Goal: Task Accomplishment & Management: Use online tool/utility

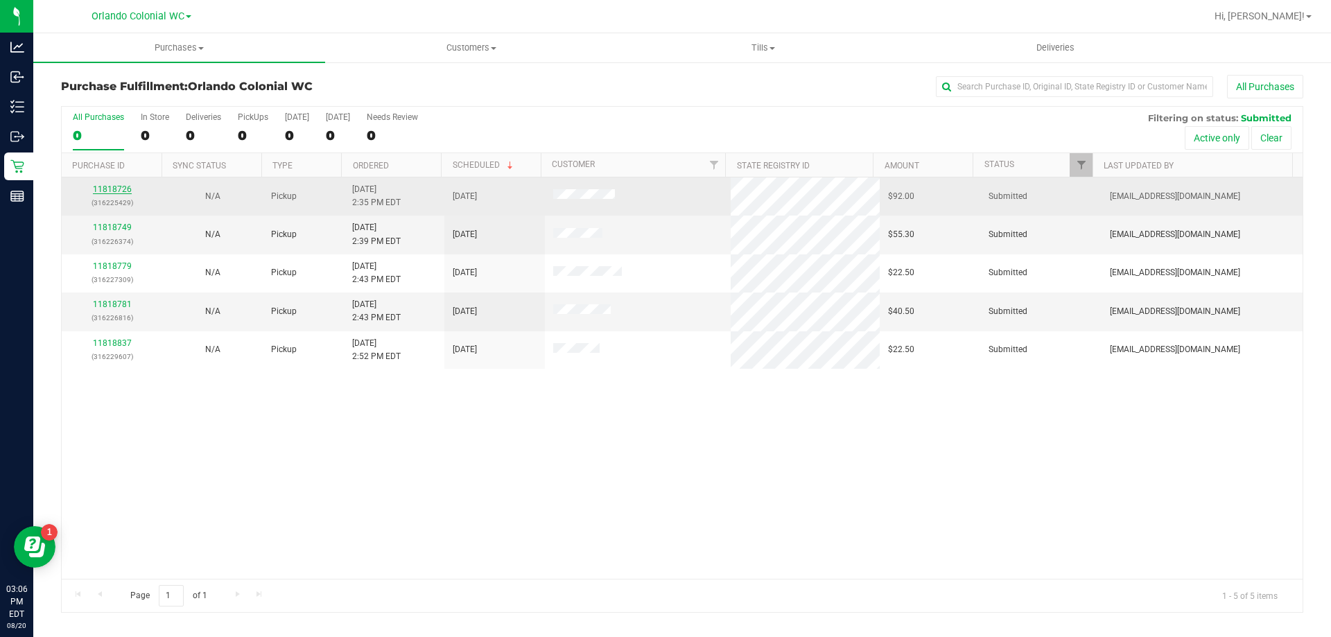
click at [119, 186] on link "11818726" at bounding box center [112, 189] width 39 height 10
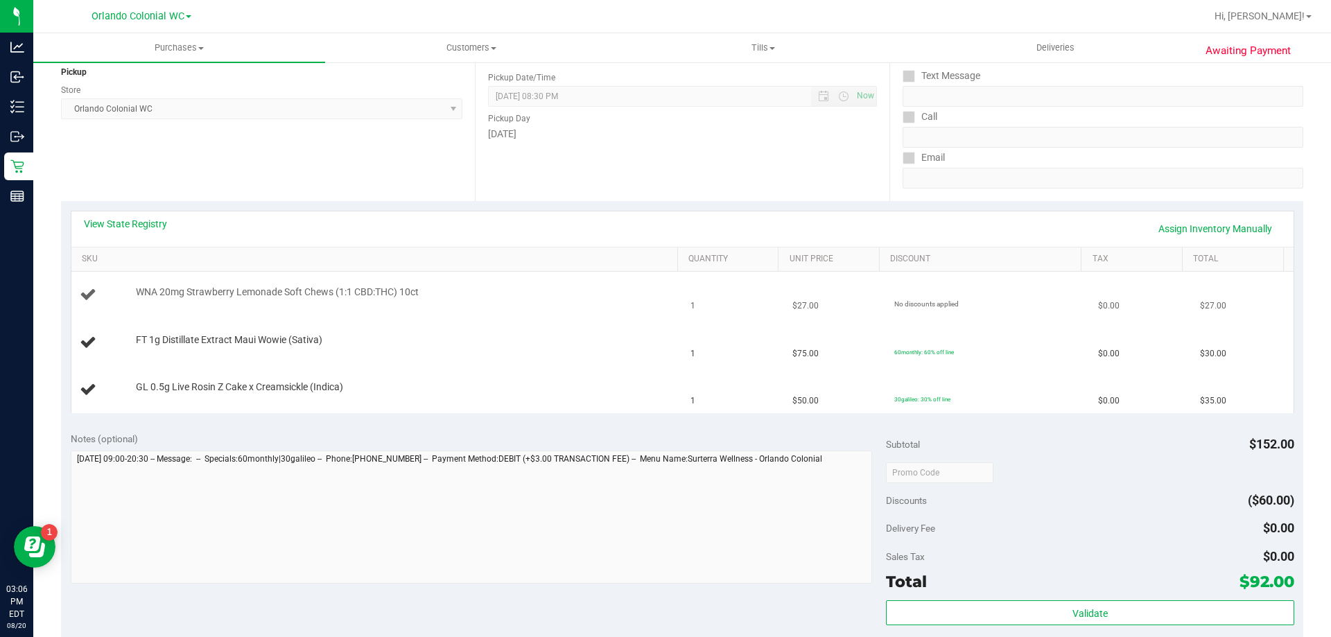
scroll to position [277, 0]
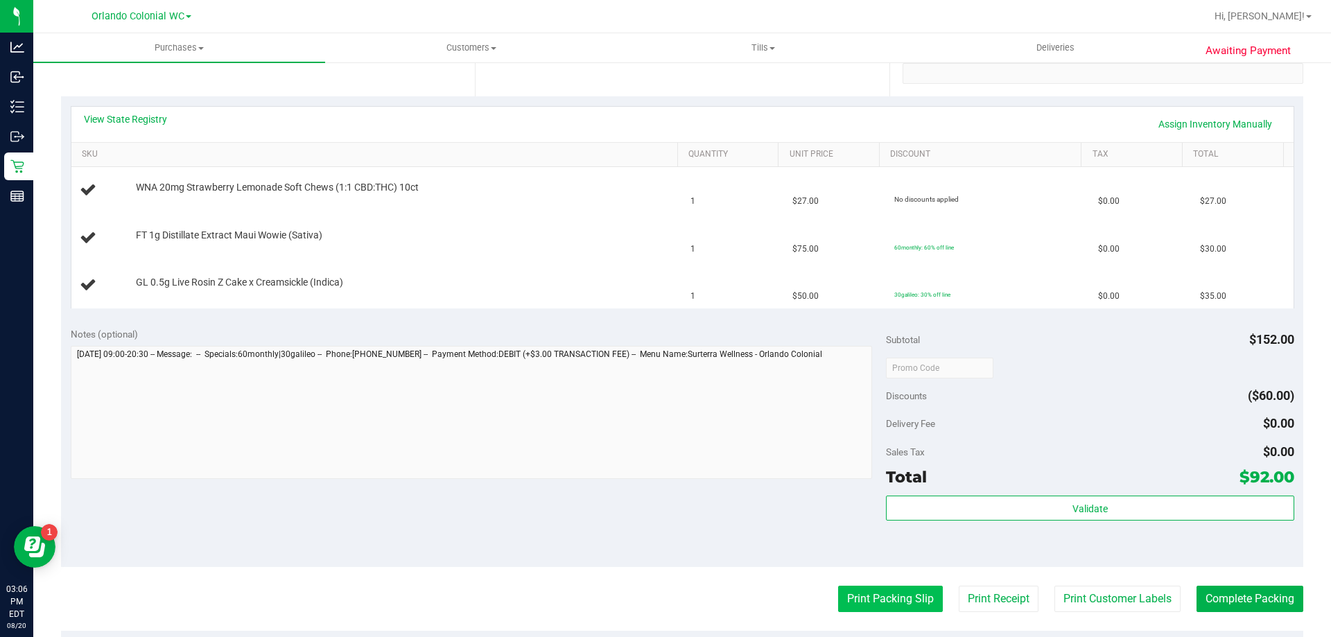
click at [870, 600] on button "Print Packing Slip" at bounding box center [890, 599] width 105 height 26
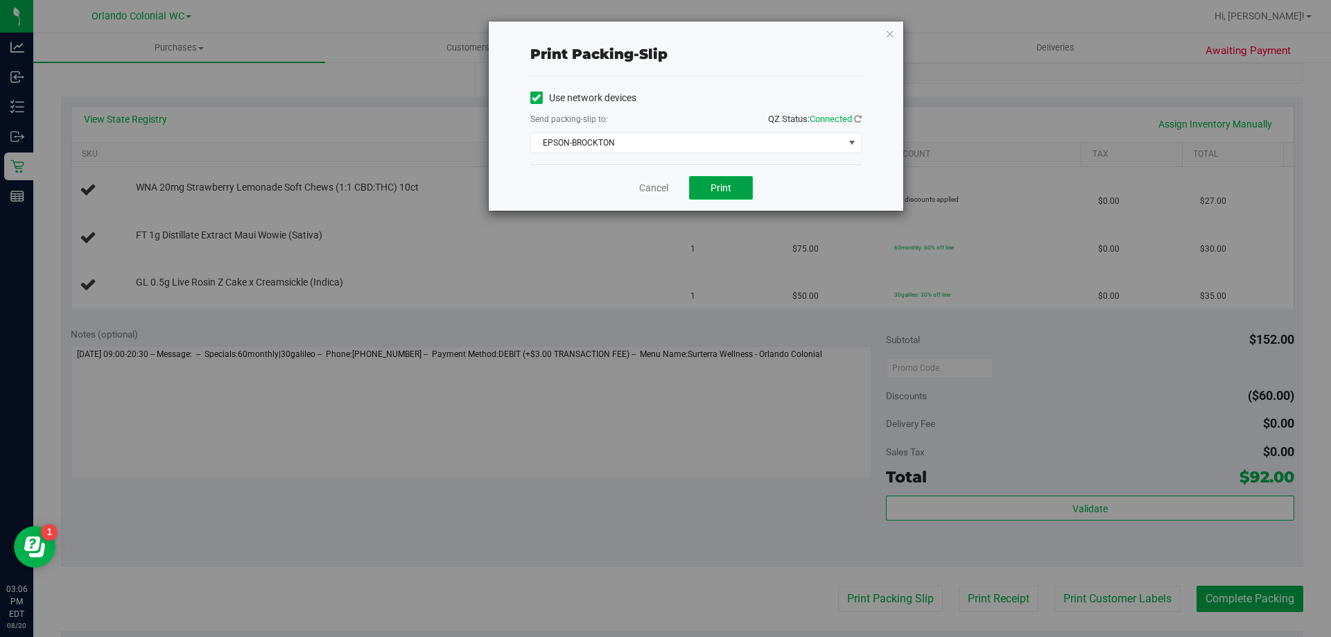
click at [728, 188] on span "Print" at bounding box center [721, 187] width 21 height 11
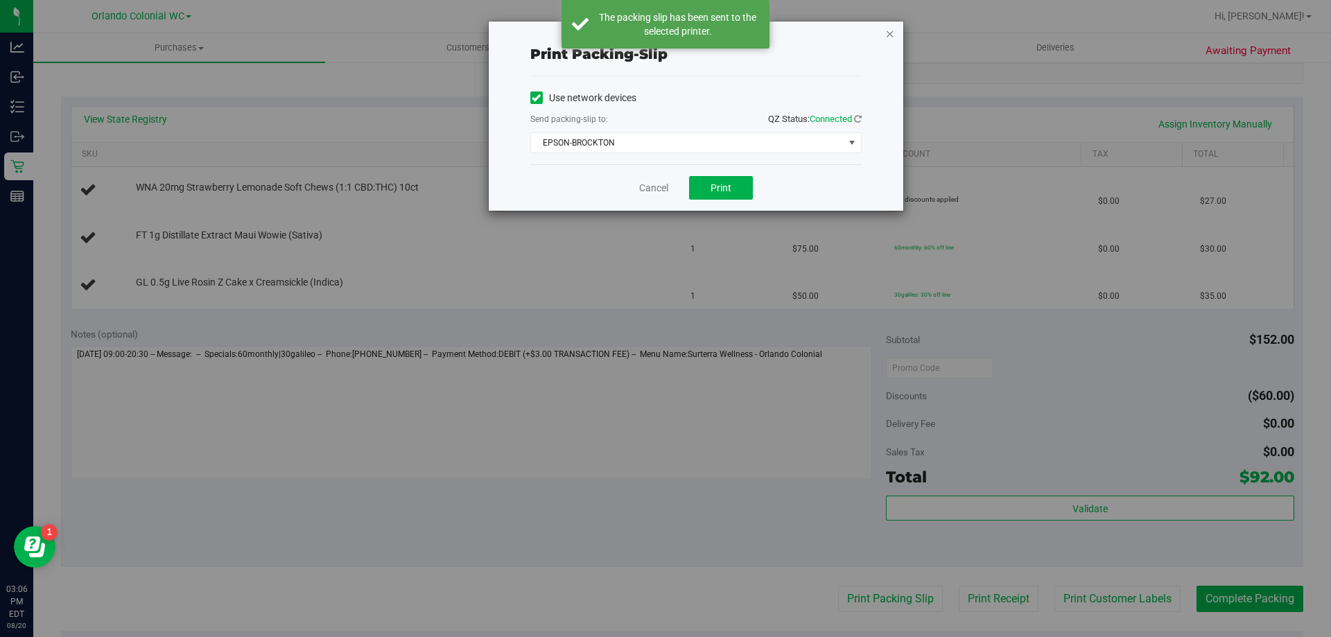
click at [889, 33] on icon "button" at bounding box center [890, 33] width 10 height 17
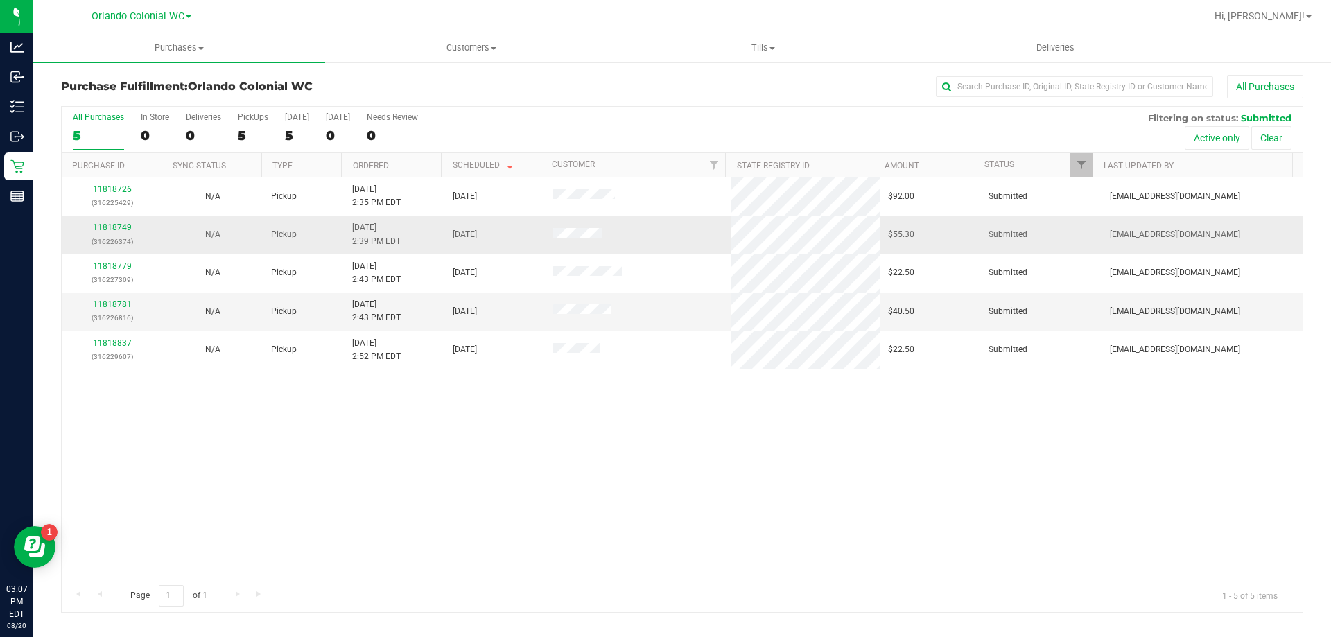
click at [112, 227] on link "11818749" at bounding box center [112, 228] width 39 height 10
click at [123, 305] on link "11818781" at bounding box center [112, 304] width 39 height 10
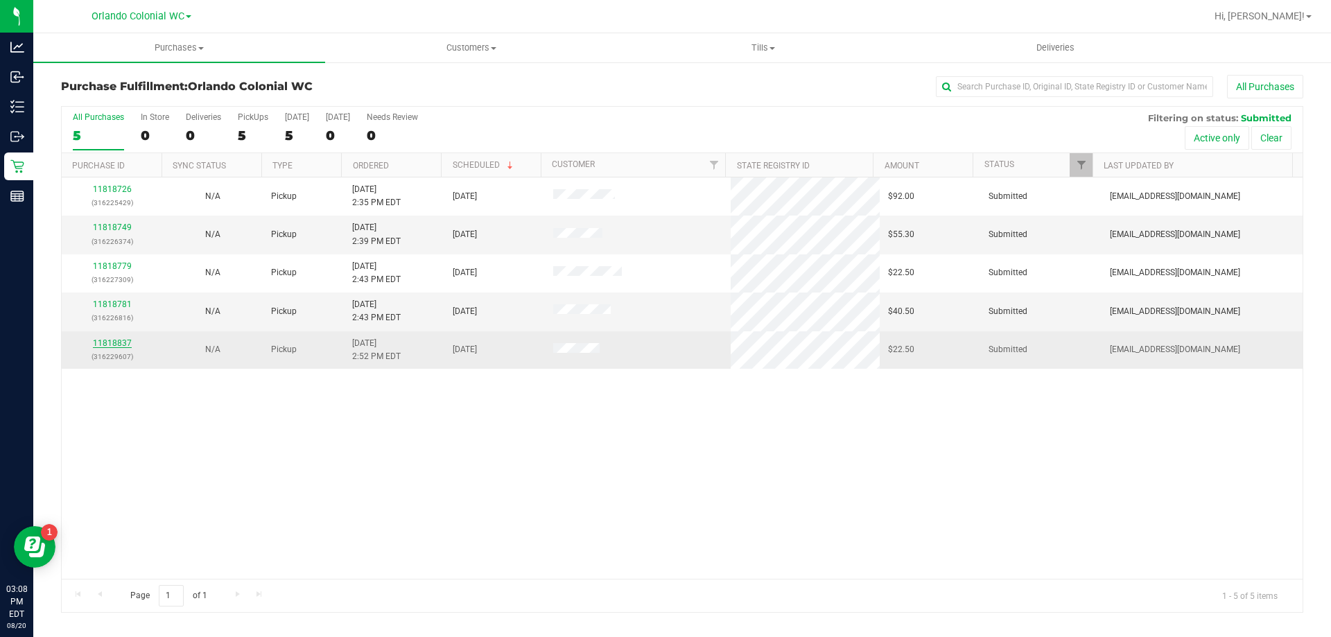
click at [113, 341] on link "11818837" at bounding box center [112, 343] width 39 height 10
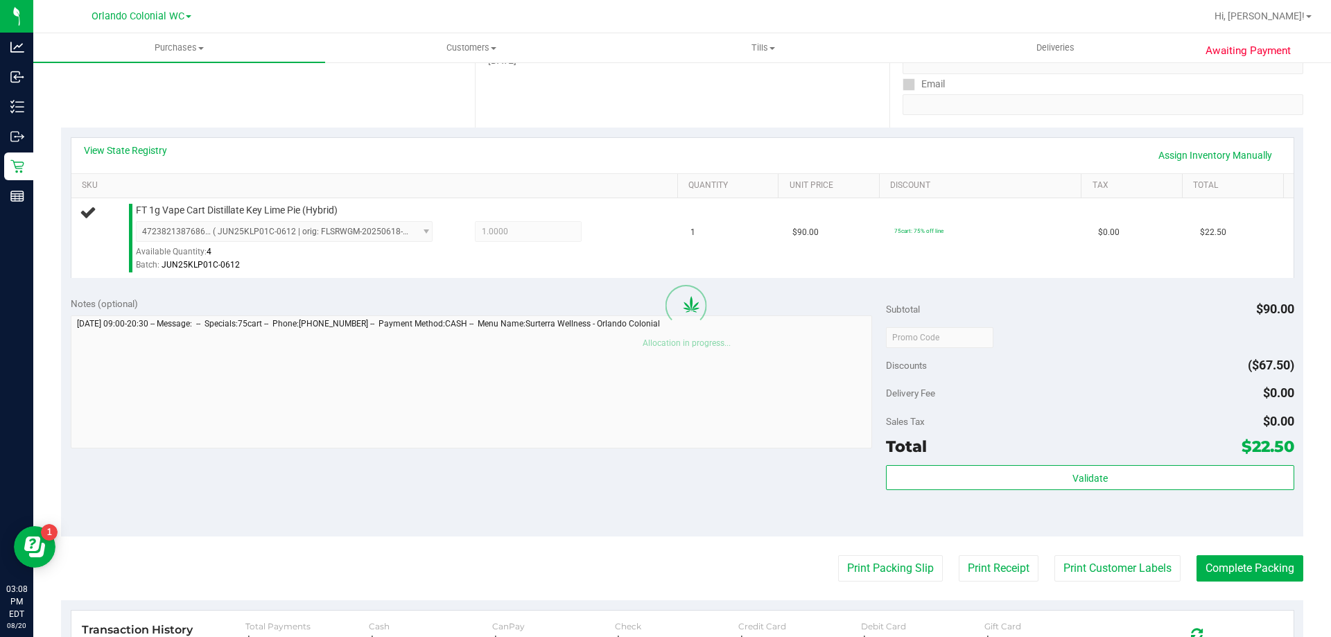
scroll to position [259, 0]
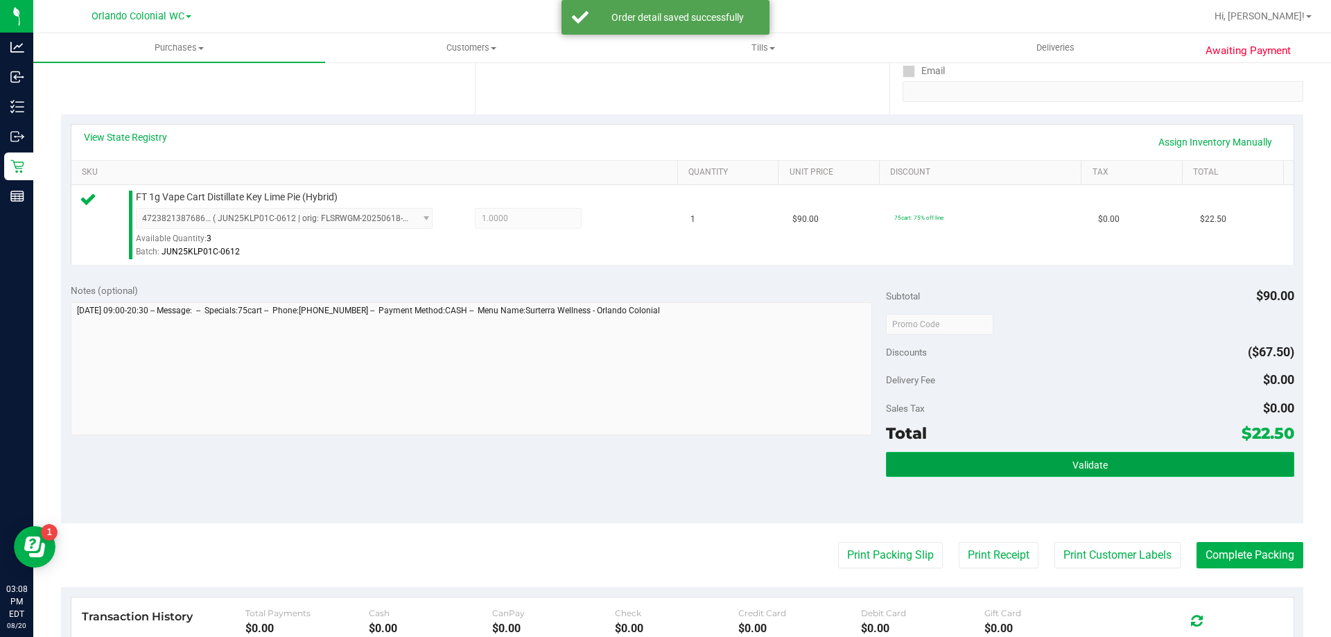
click at [1063, 458] on button "Validate" at bounding box center [1090, 464] width 408 height 25
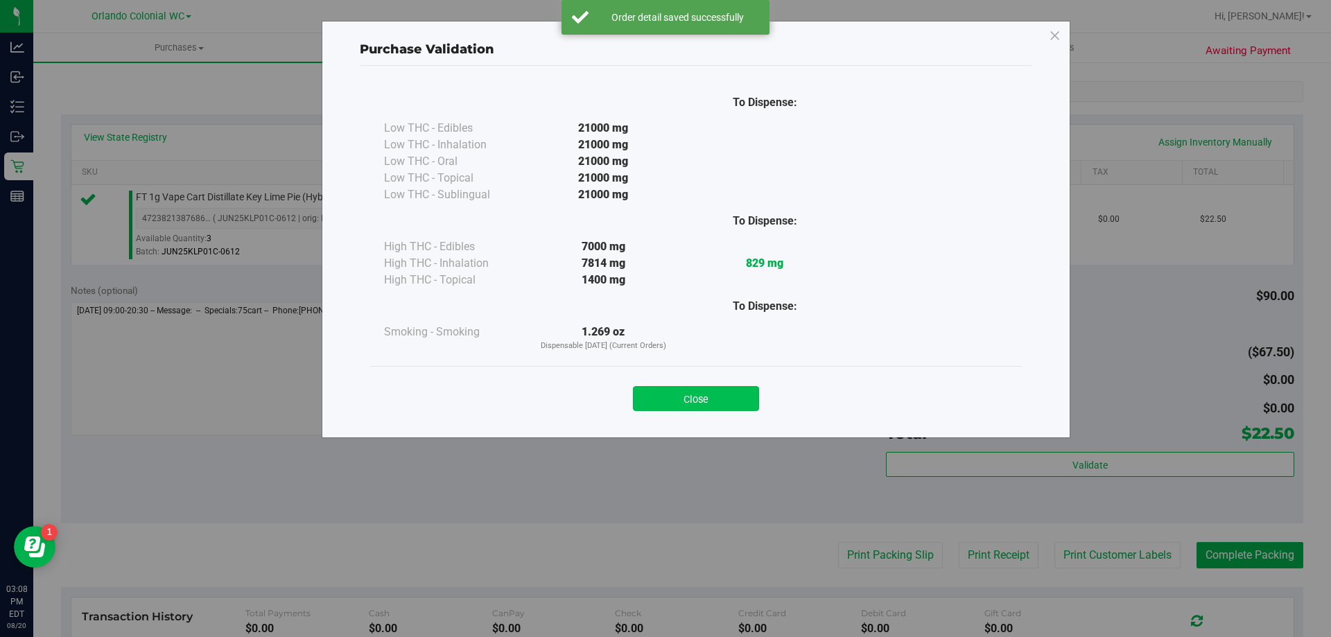
click at [718, 400] on button "Close" at bounding box center [696, 398] width 126 height 25
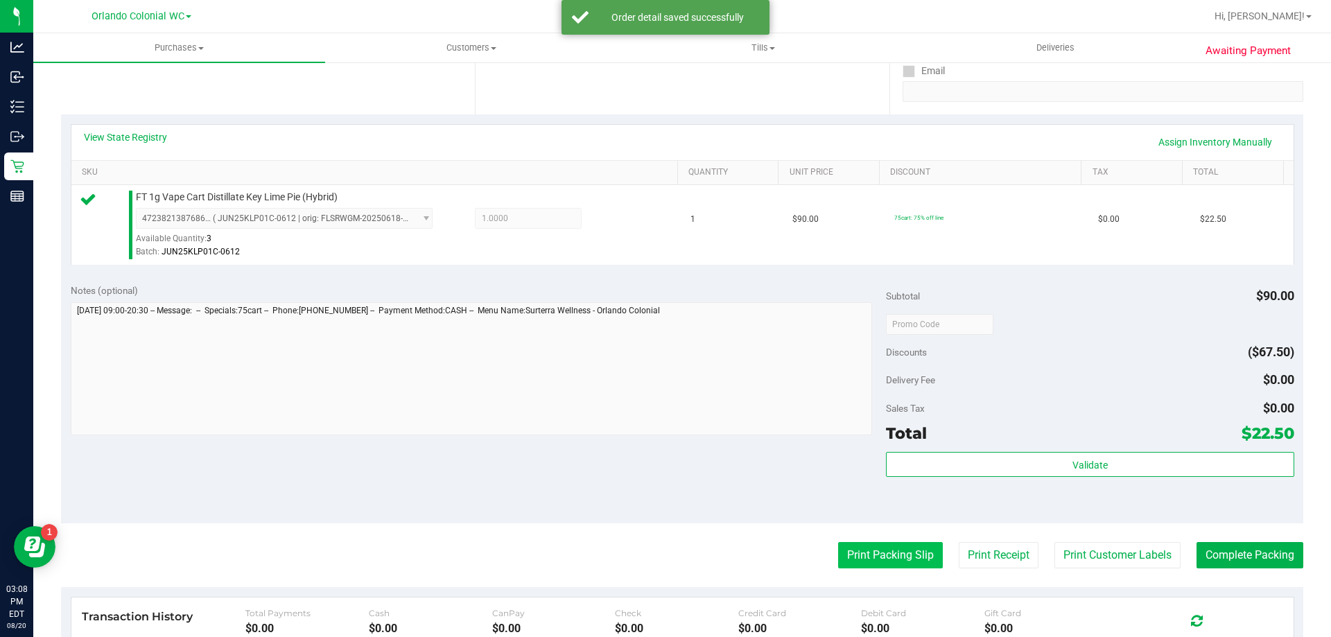
click at [872, 555] on button "Print Packing Slip" at bounding box center [890, 555] width 105 height 26
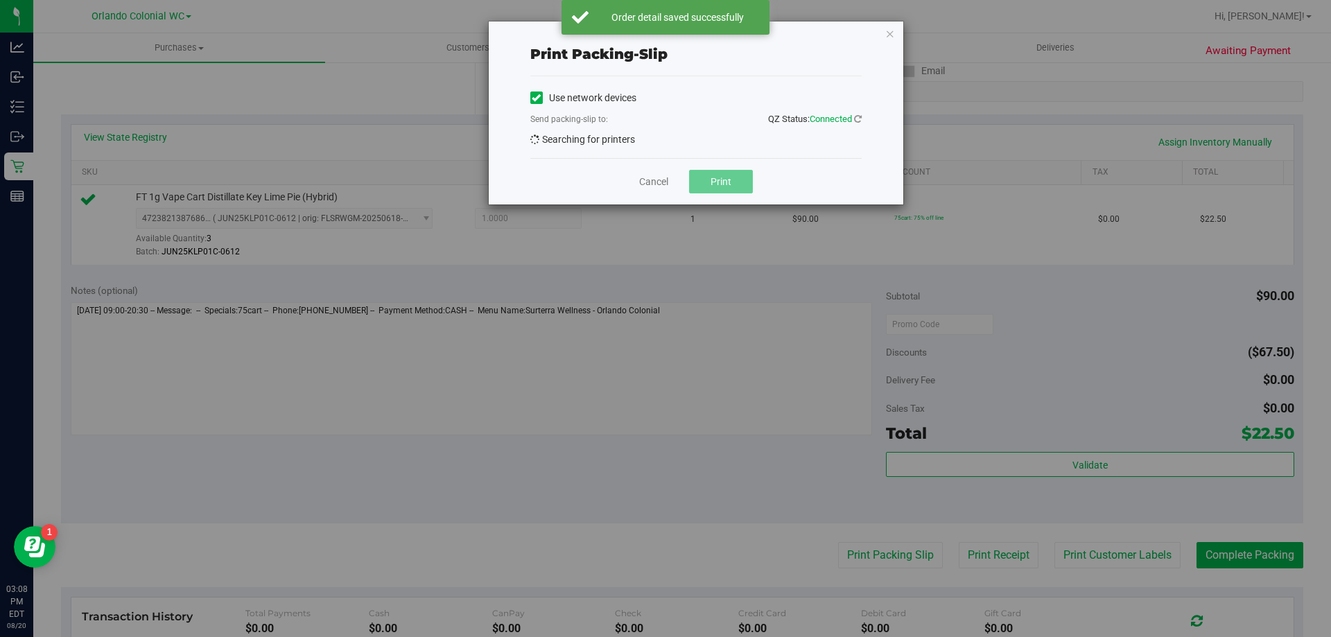
click at [721, 177] on button "Print" at bounding box center [721, 182] width 64 height 24
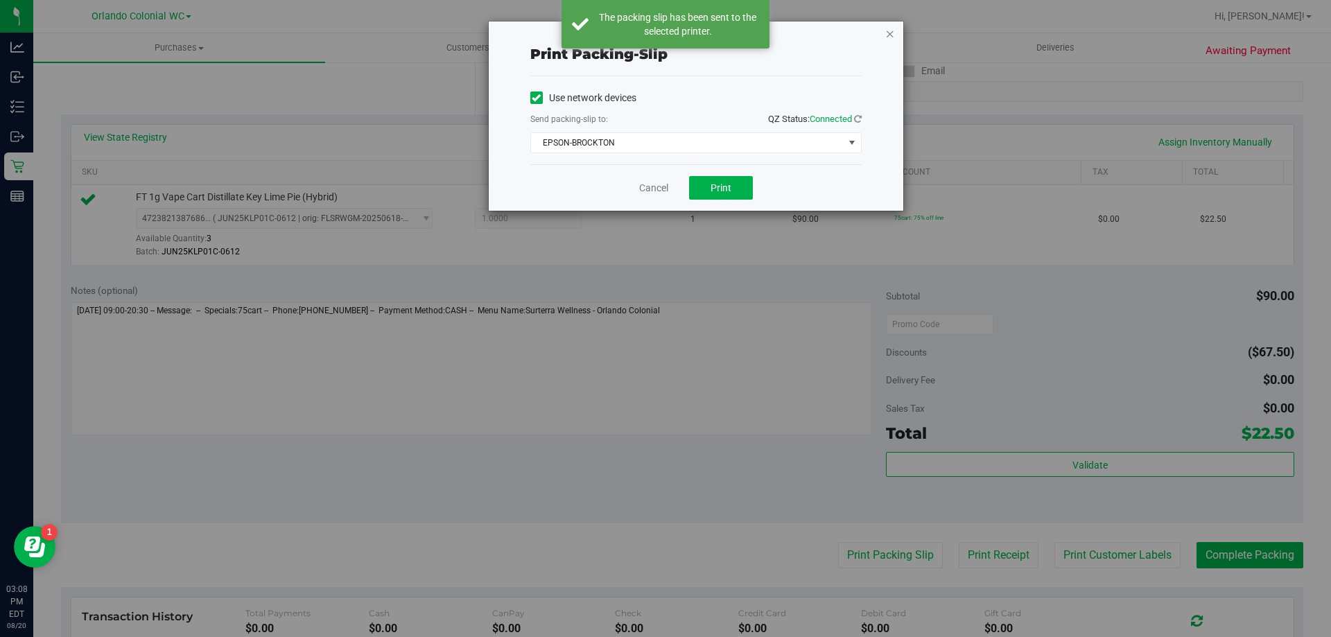
click at [892, 29] on icon "button" at bounding box center [890, 33] width 10 height 17
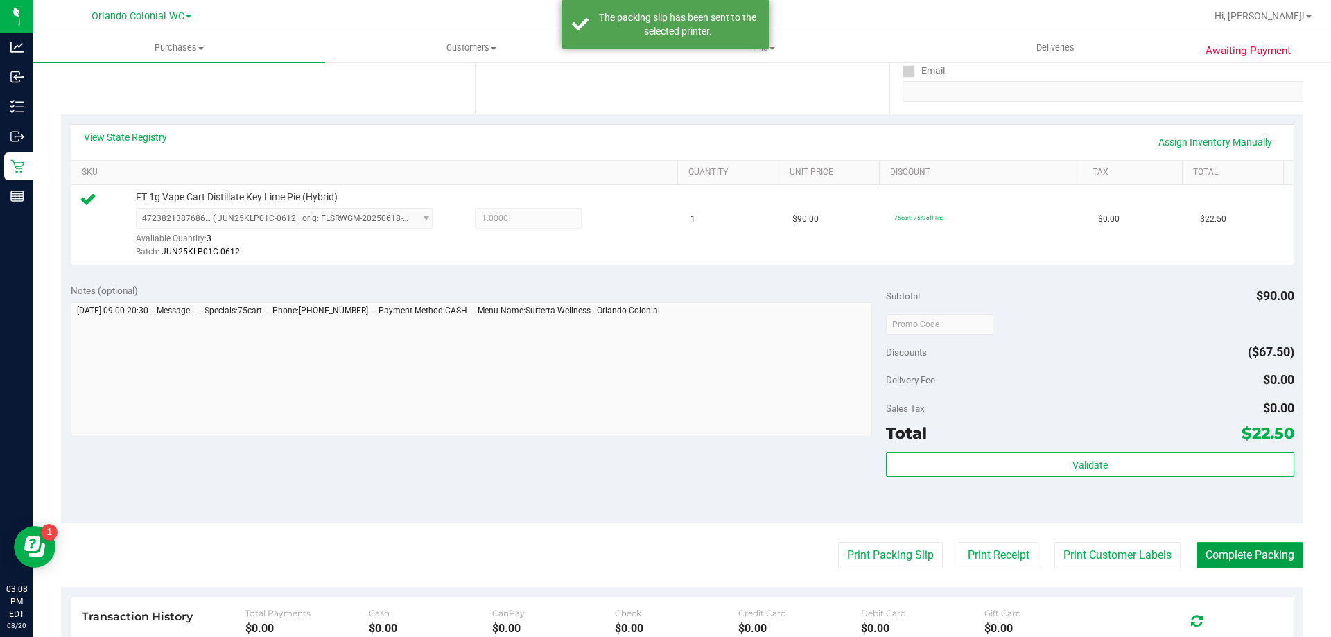
click at [1251, 561] on button "Complete Packing" at bounding box center [1250, 555] width 107 height 26
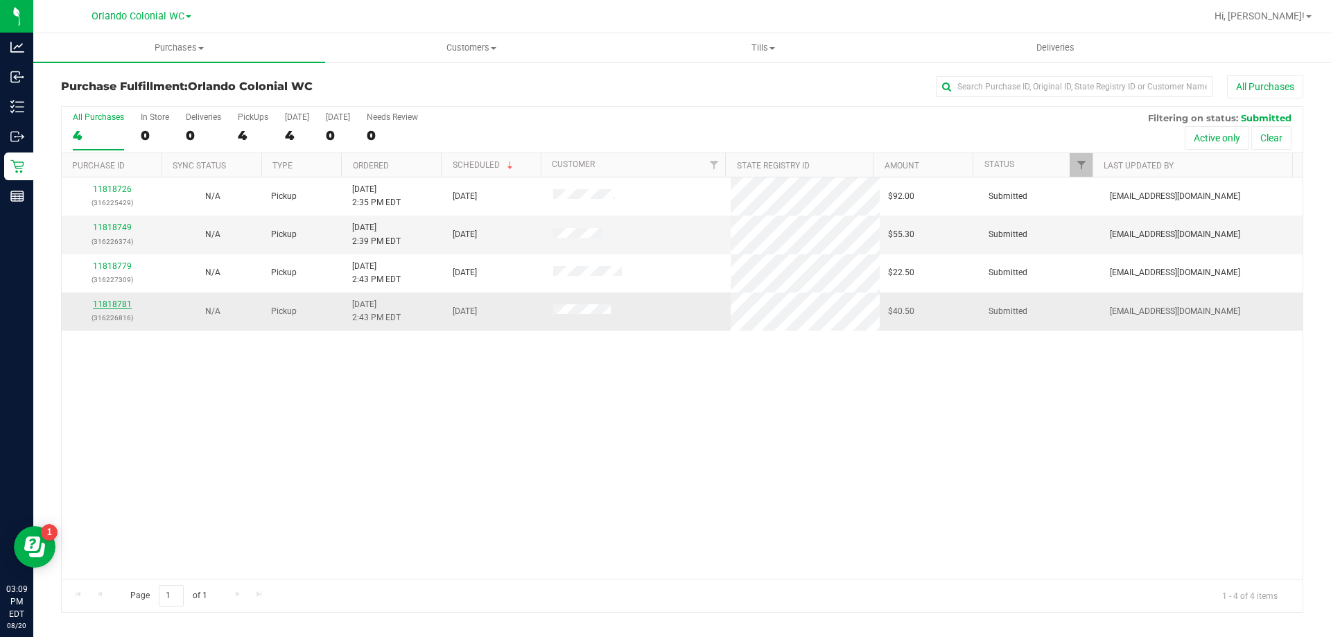
click at [119, 305] on link "11818781" at bounding box center [112, 304] width 39 height 10
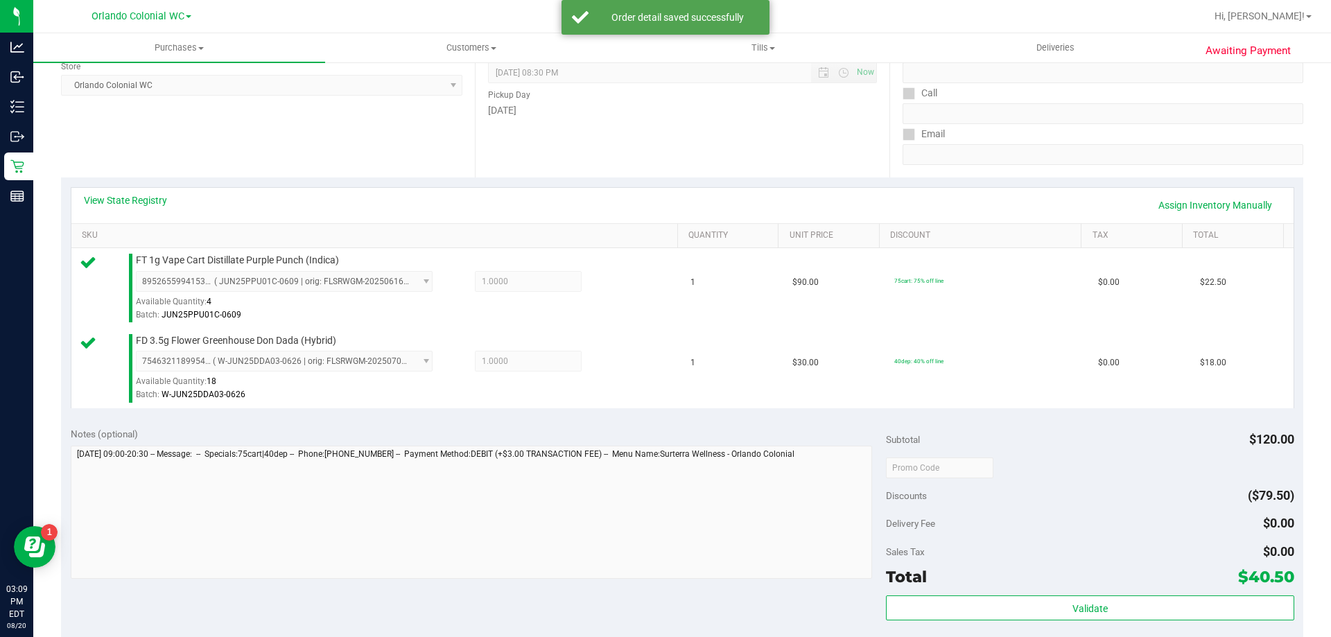
scroll to position [264, 0]
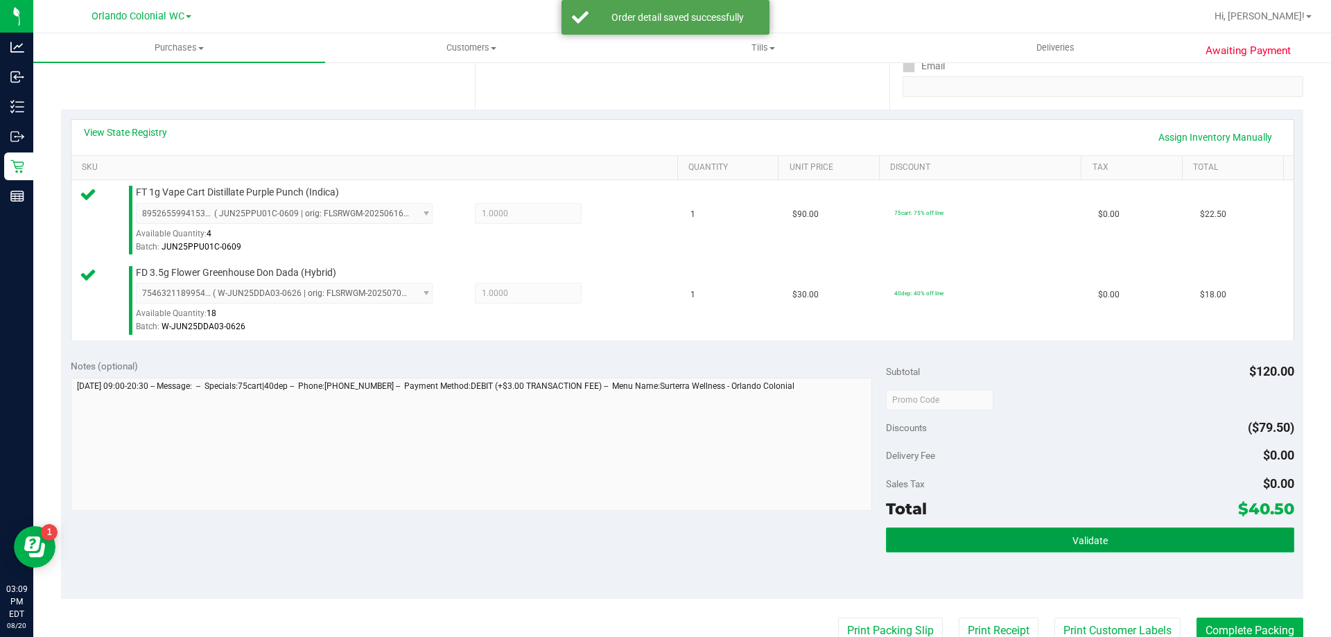
click at [1089, 535] on span "Validate" at bounding box center [1090, 540] width 35 height 11
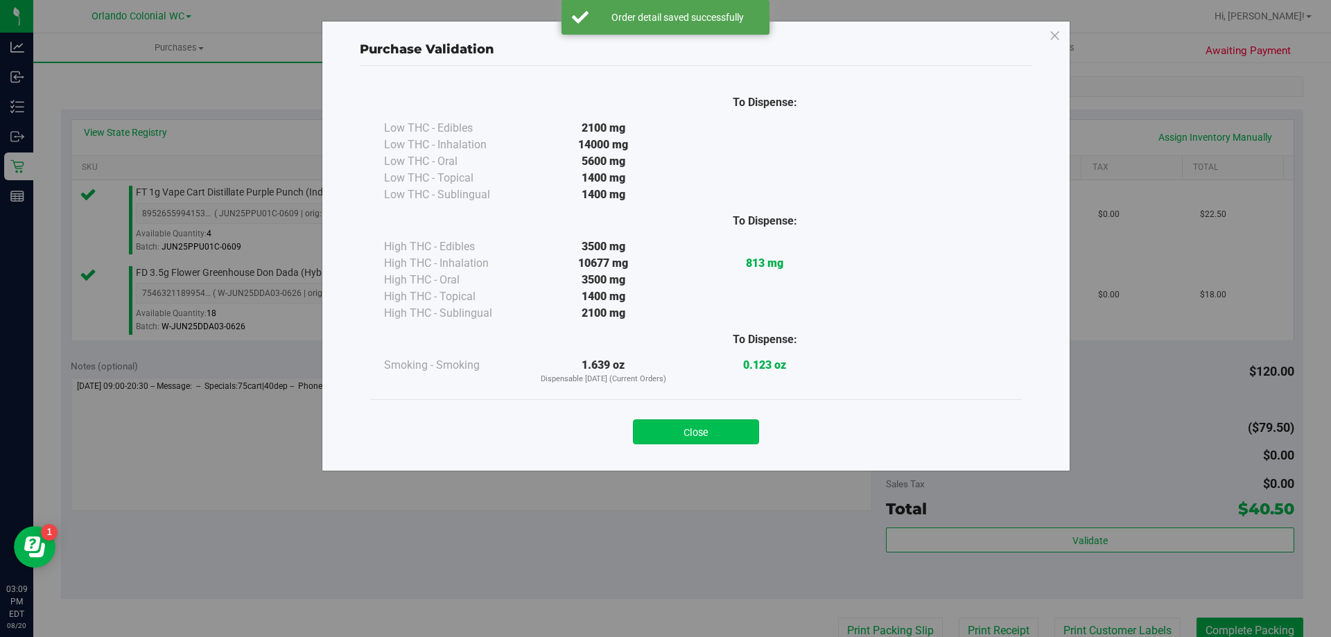
click at [681, 443] on button "Close" at bounding box center [696, 431] width 126 height 25
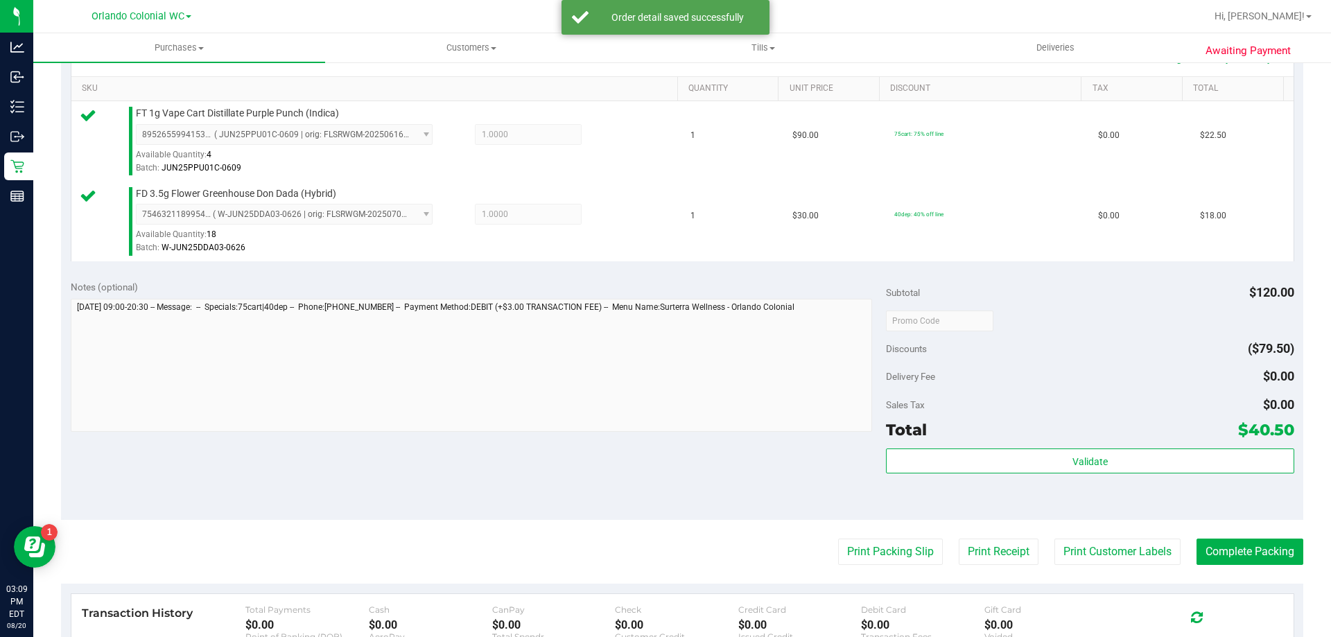
scroll to position [413, 0]
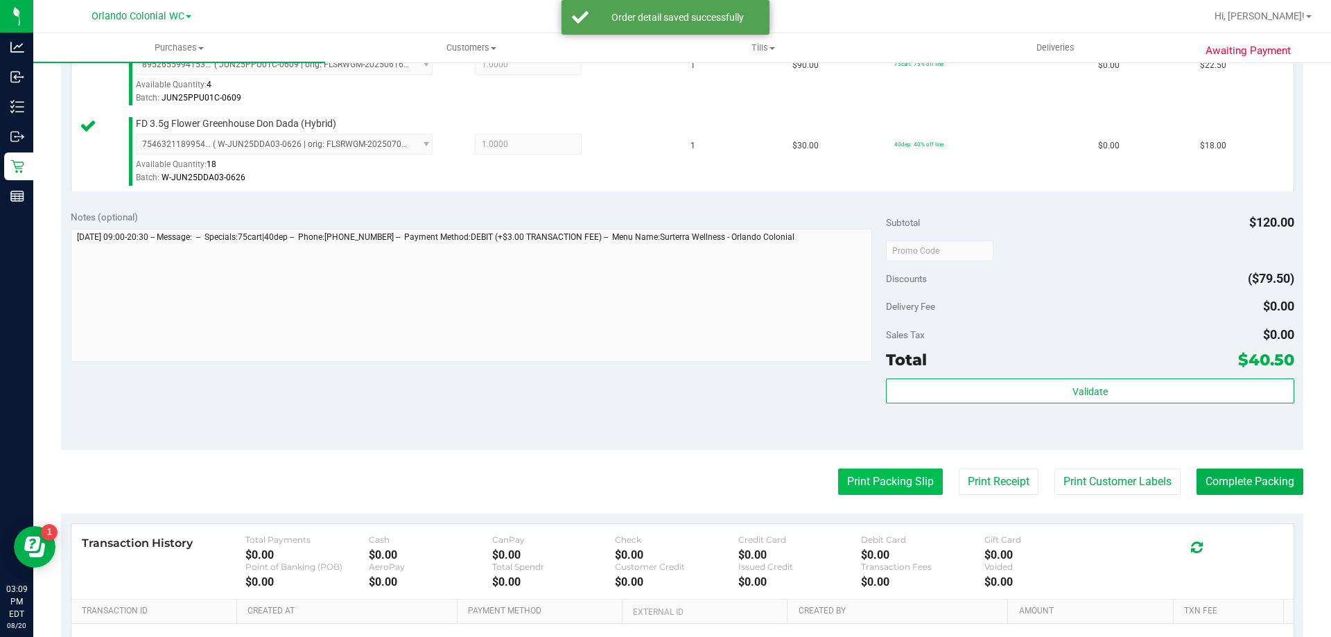
click at [888, 482] on button "Print Packing Slip" at bounding box center [890, 482] width 105 height 26
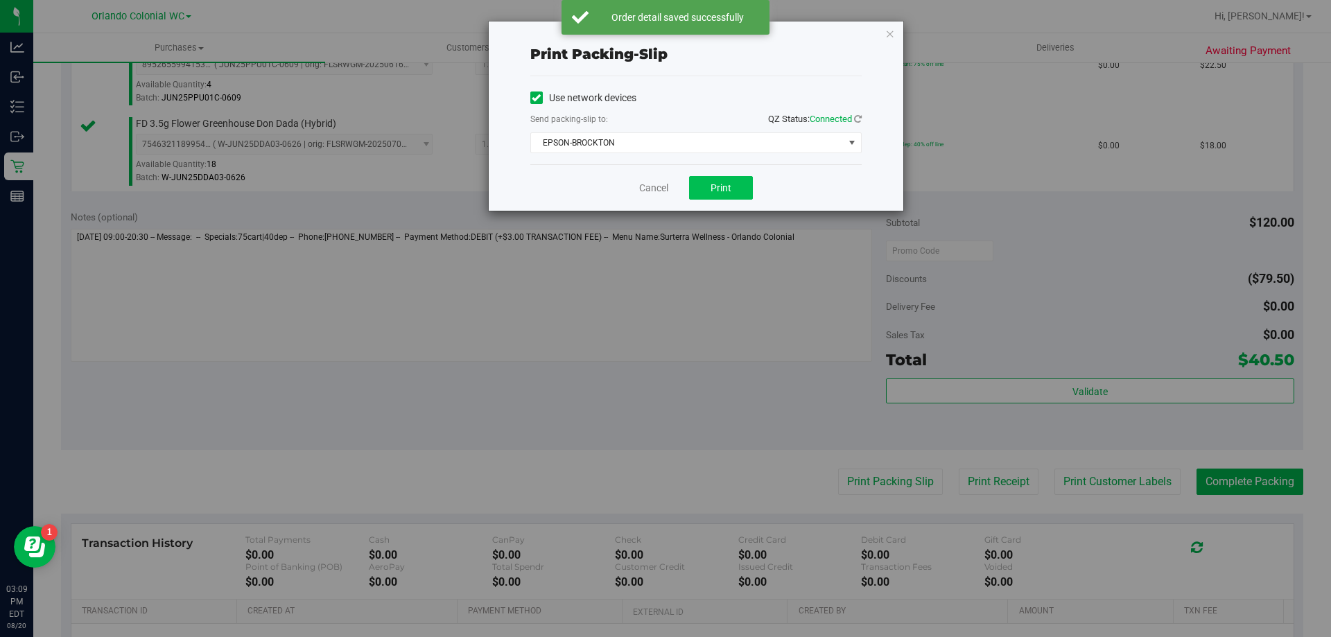
click at [725, 182] on span "Print" at bounding box center [721, 187] width 21 height 11
click at [888, 34] on icon "button" at bounding box center [890, 33] width 10 height 17
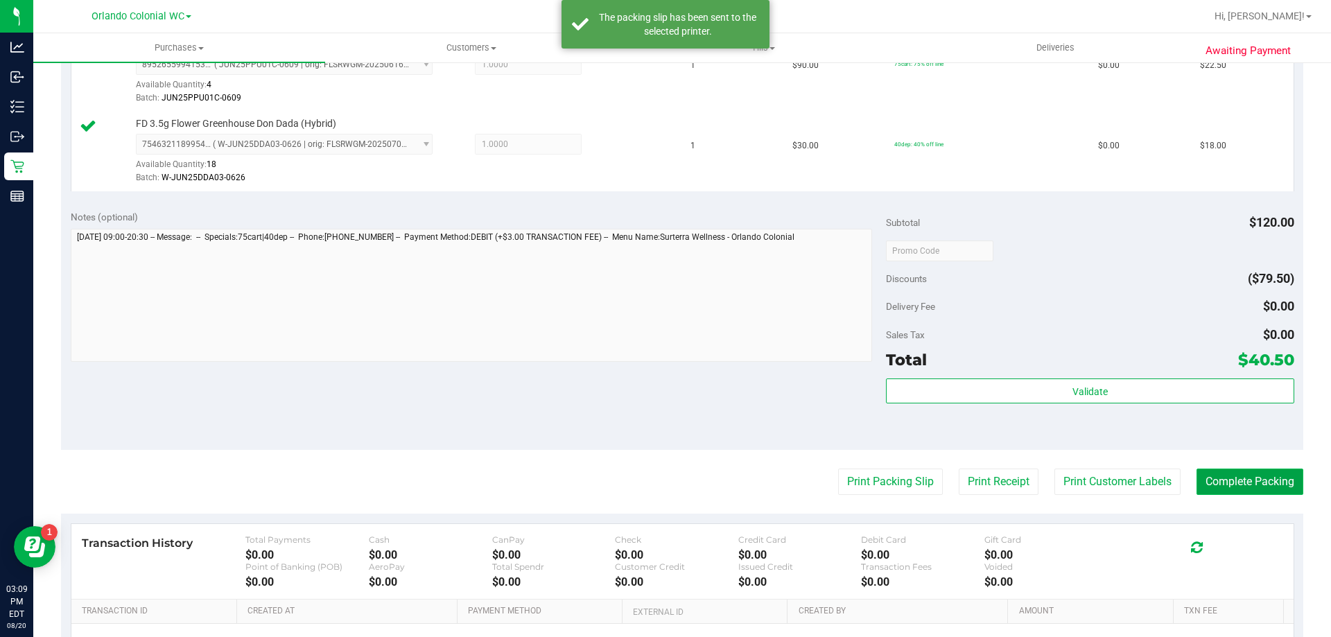
click at [1260, 478] on button "Complete Packing" at bounding box center [1250, 482] width 107 height 26
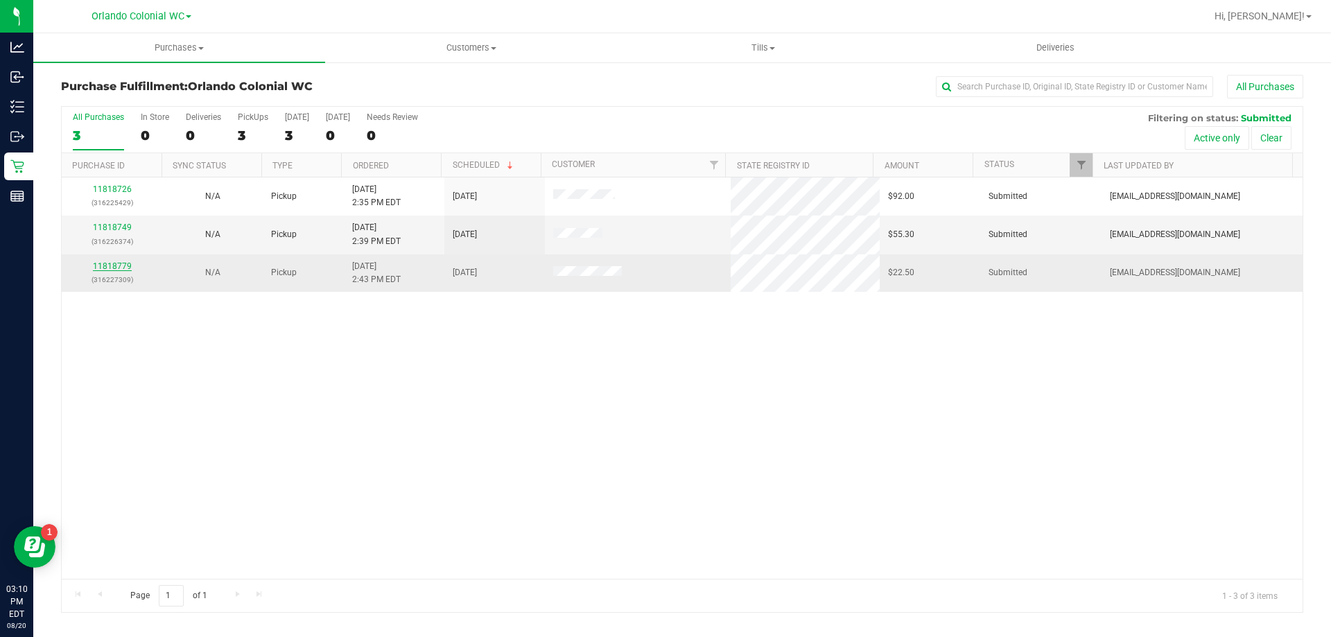
click at [116, 263] on link "11818779" at bounding box center [112, 266] width 39 height 10
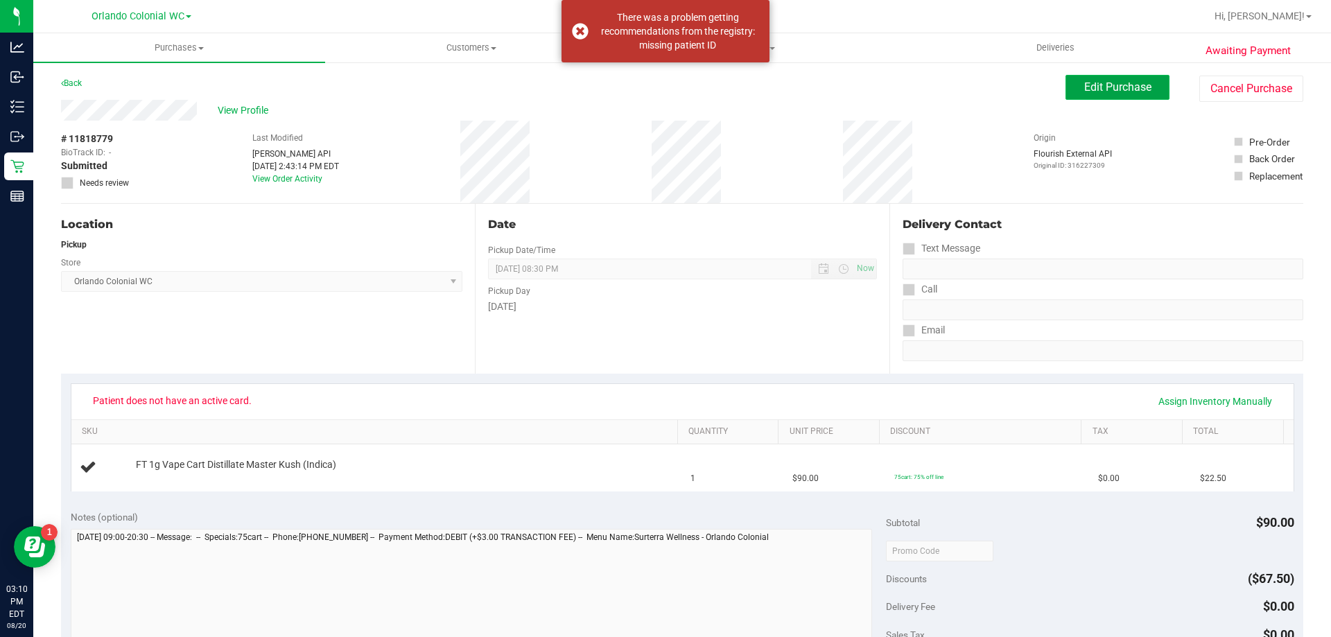
click at [1115, 87] on span "Edit Purchase" at bounding box center [1117, 86] width 67 height 13
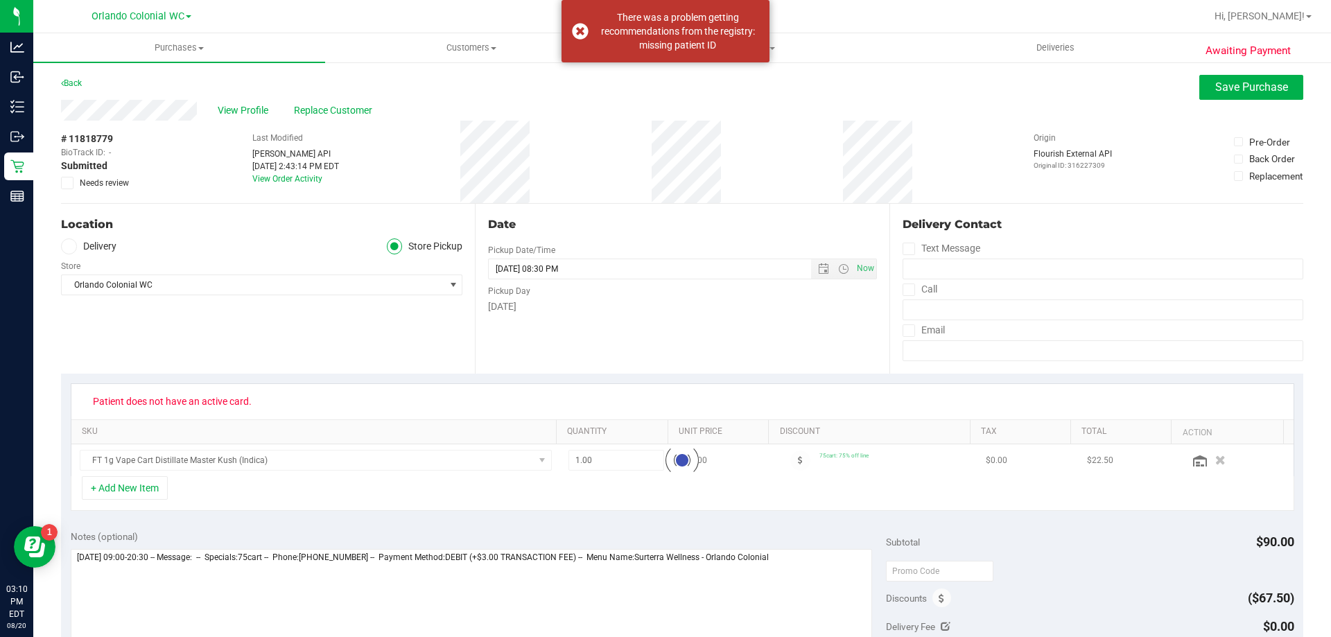
click at [64, 183] on icon at bounding box center [67, 183] width 9 height 0
click at [0, 0] on input "Needs review" at bounding box center [0, 0] width 0 height 0
click at [1262, 88] on span "Save Purchase" at bounding box center [1251, 86] width 73 height 13
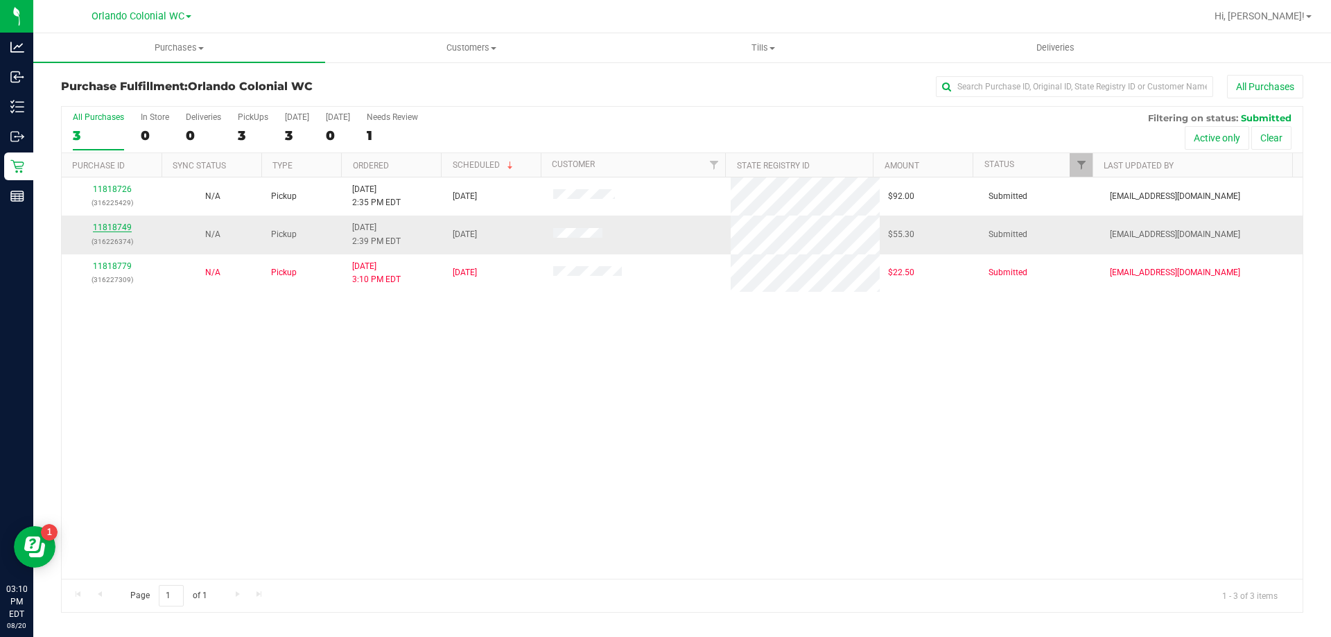
click at [111, 226] on link "11818749" at bounding box center [112, 228] width 39 height 10
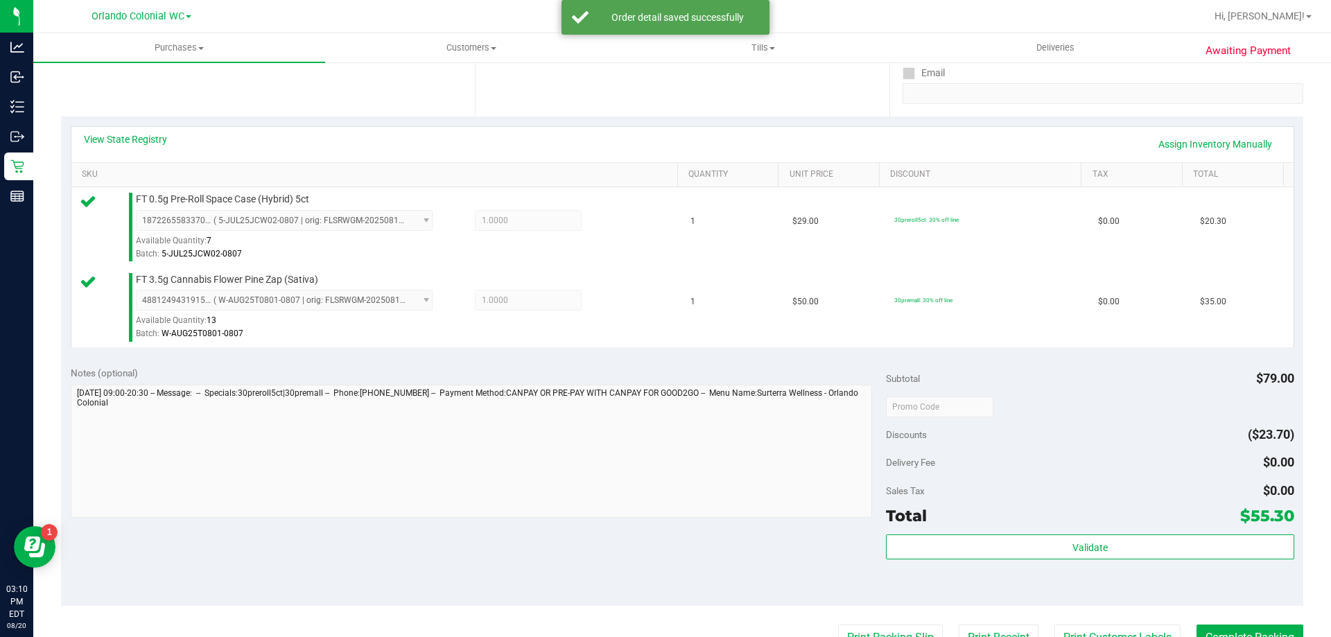
scroll to position [259, 0]
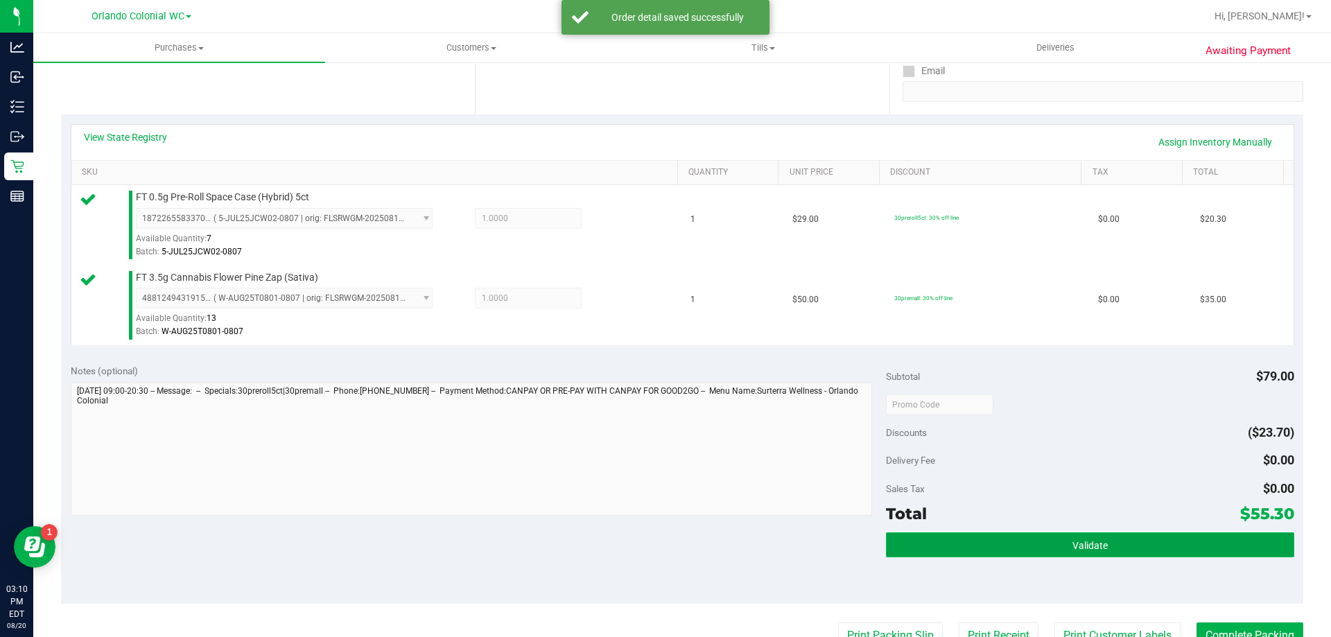
click at [1082, 534] on button "Validate" at bounding box center [1090, 544] width 408 height 25
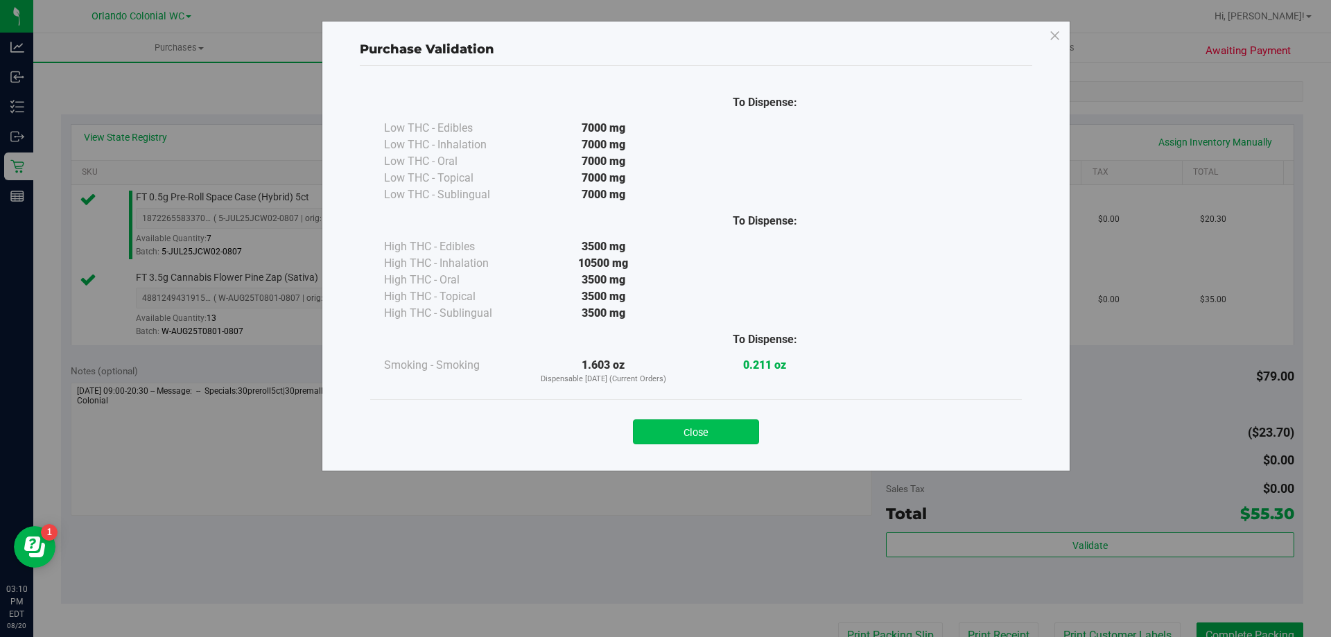
click at [702, 431] on button "Close" at bounding box center [696, 431] width 126 height 25
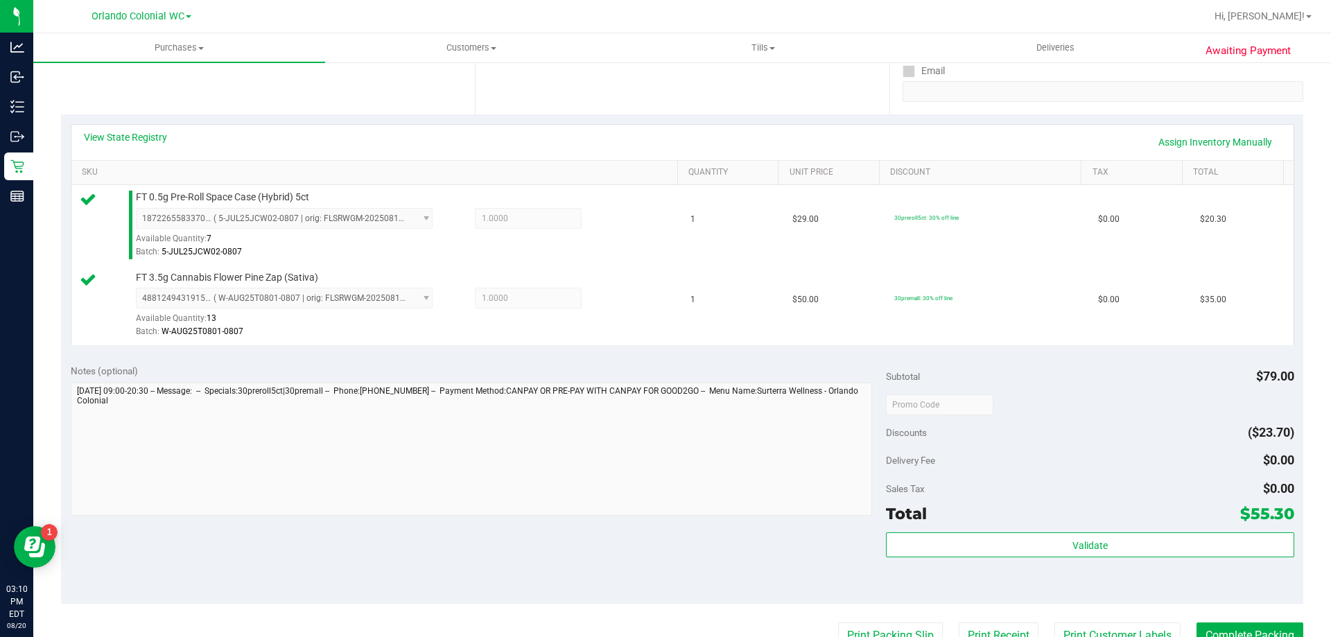
scroll to position [358, 0]
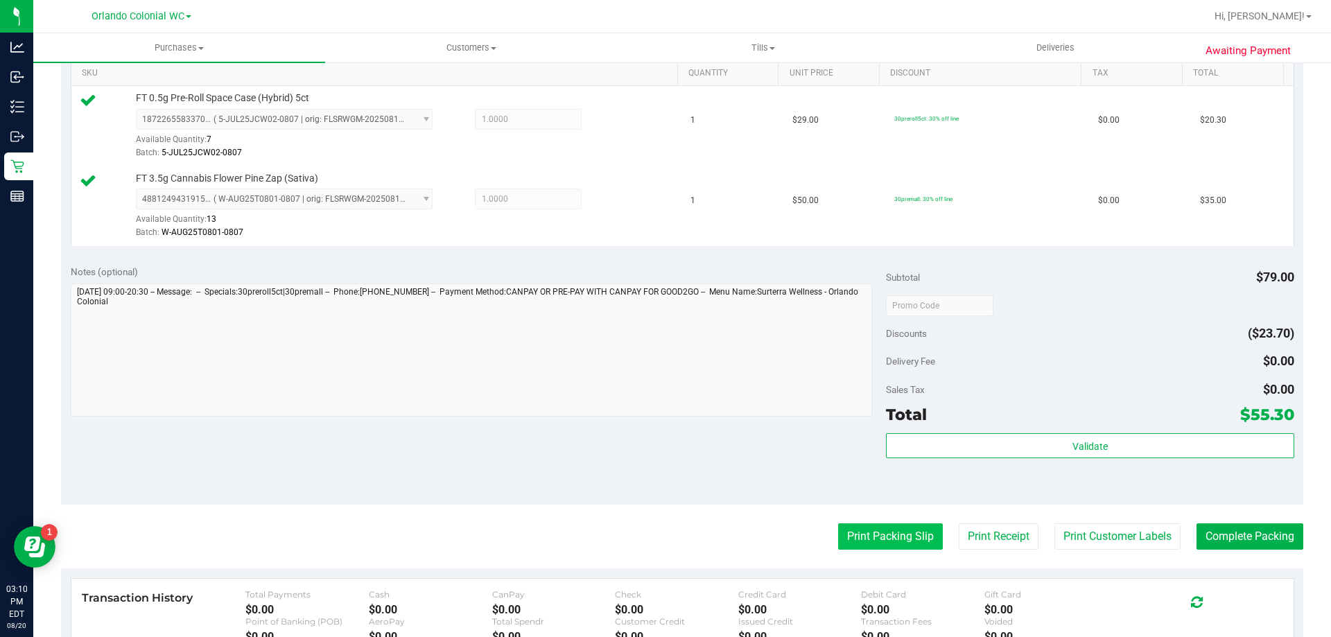
click at [889, 546] on button "Print Packing Slip" at bounding box center [890, 536] width 105 height 26
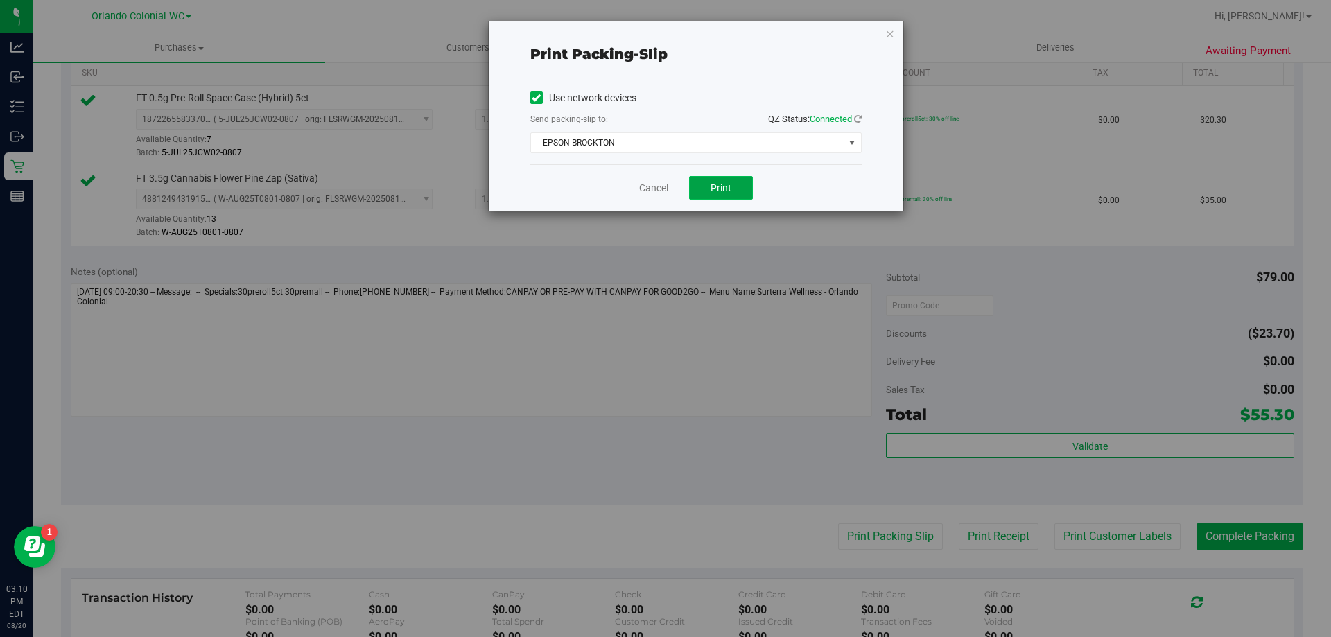
click at [725, 183] on span "Print" at bounding box center [721, 187] width 21 height 11
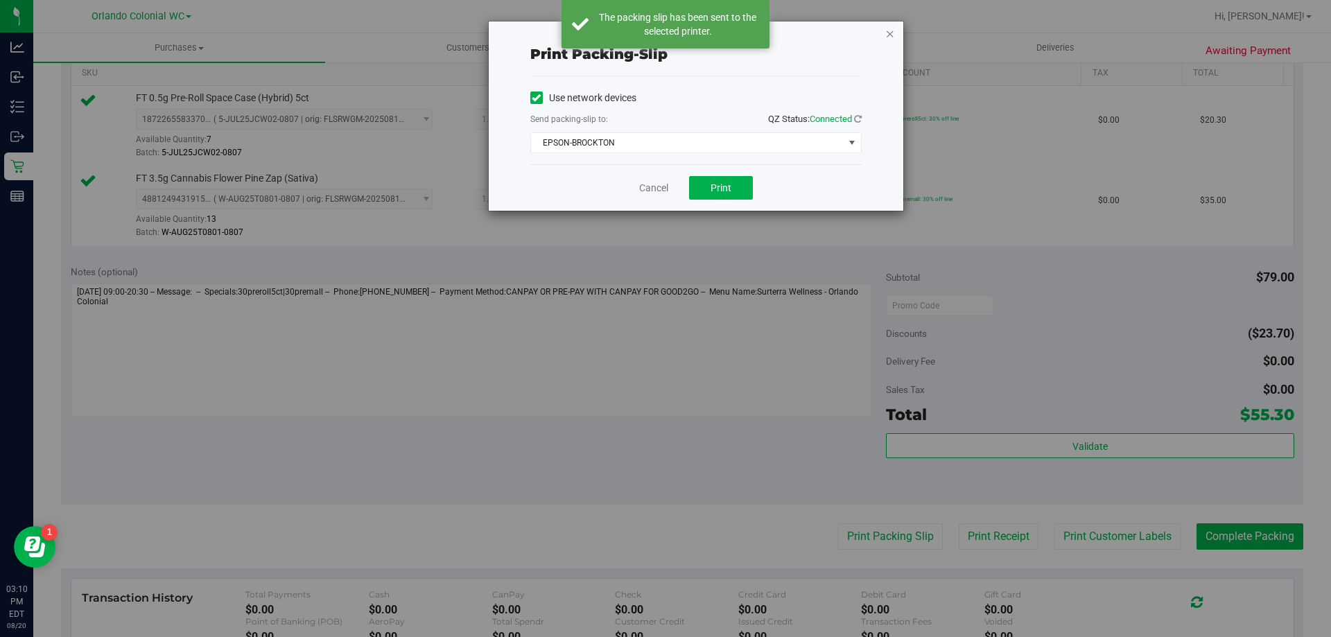
click at [888, 32] on icon "button" at bounding box center [890, 33] width 10 height 17
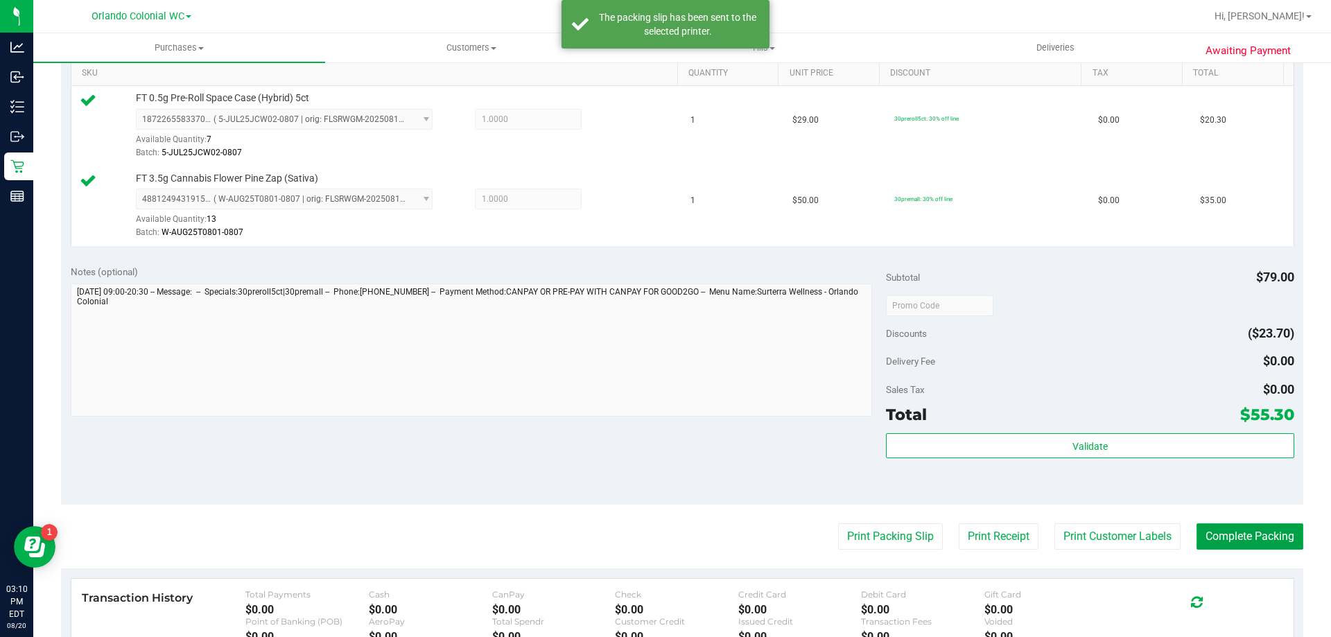
click at [1250, 546] on button "Complete Packing" at bounding box center [1250, 536] width 107 height 26
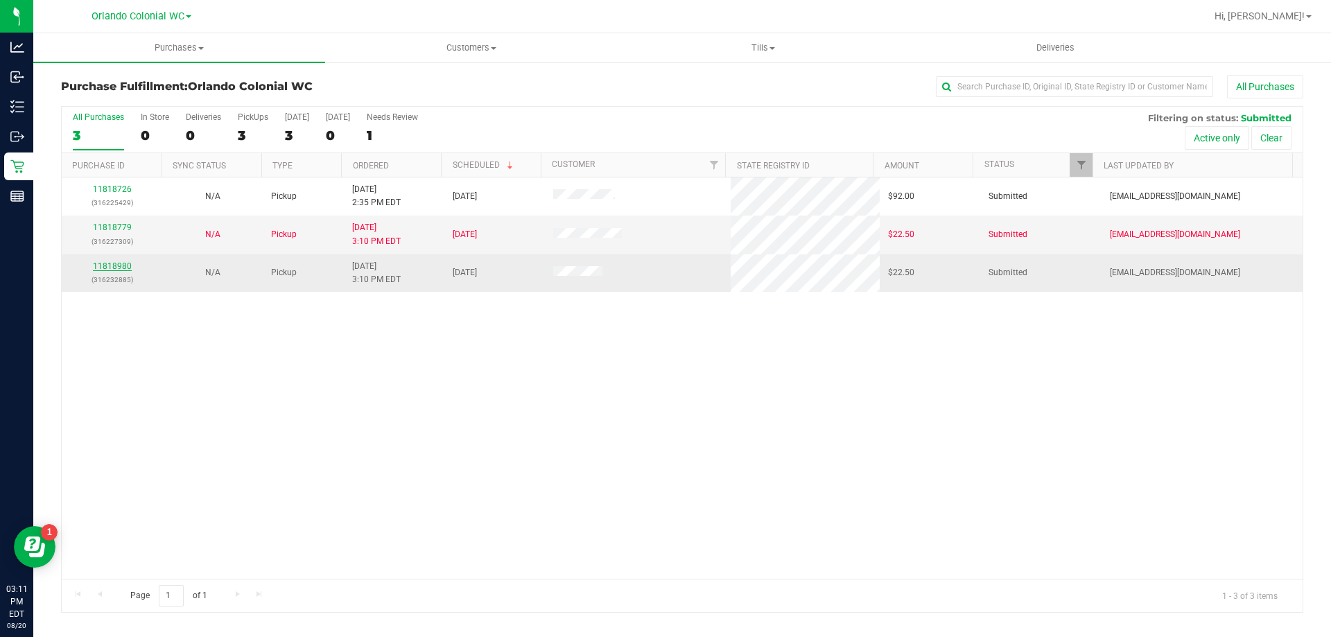
click at [120, 266] on link "11818980" at bounding box center [112, 266] width 39 height 10
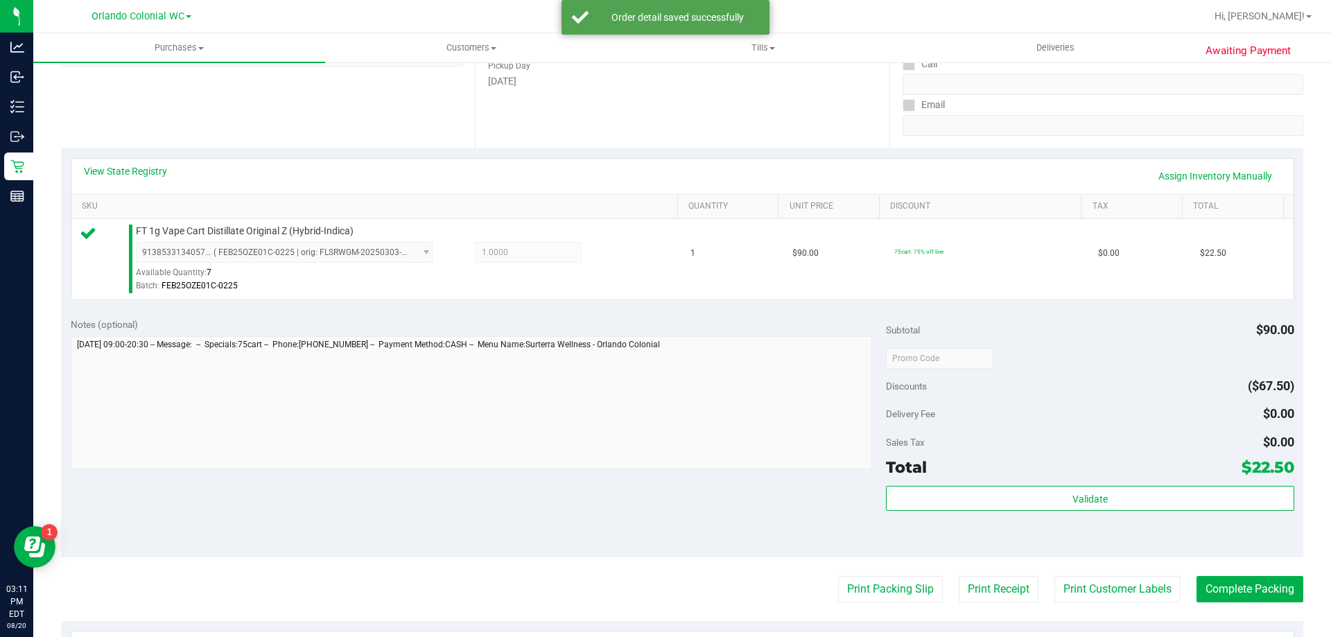
scroll to position [311, 0]
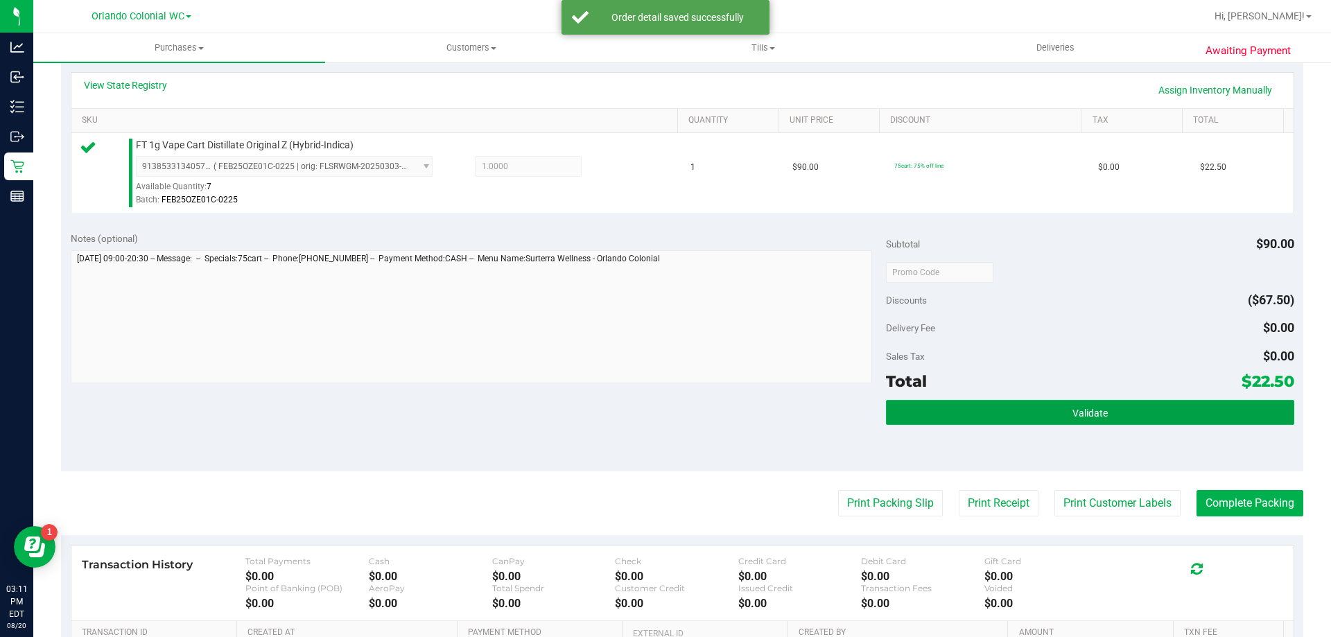
click at [1107, 403] on button "Validate" at bounding box center [1090, 412] width 408 height 25
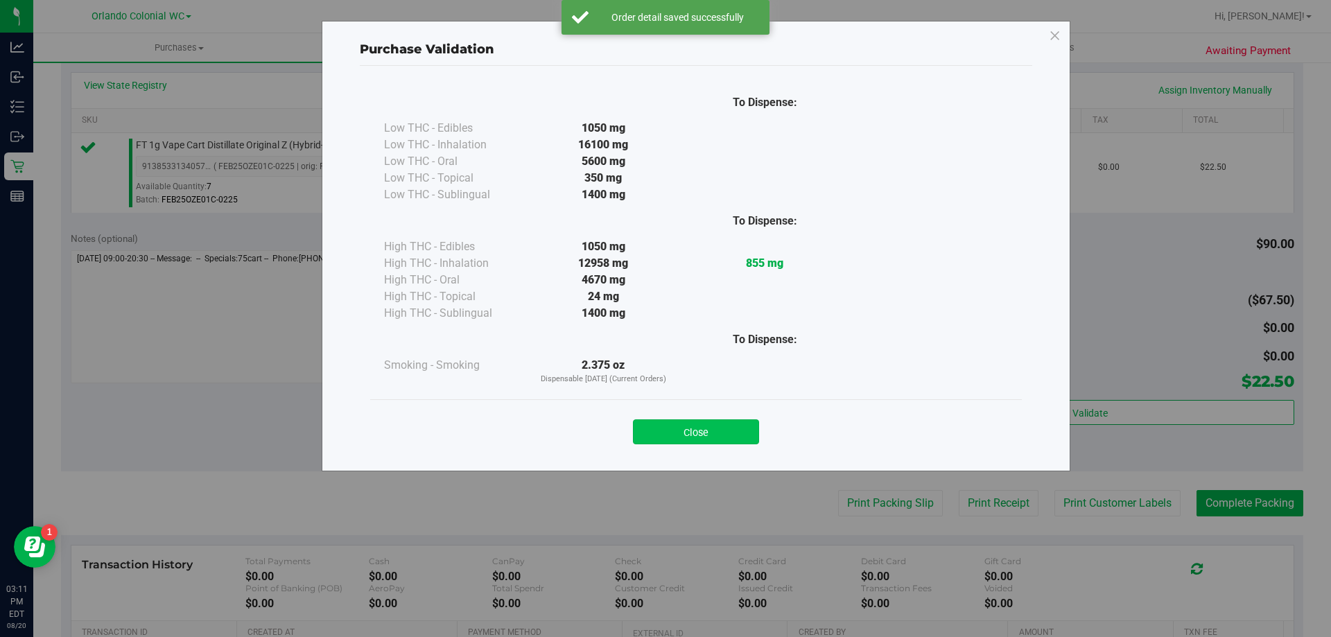
click at [696, 429] on button "Close" at bounding box center [696, 431] width 126 height 25
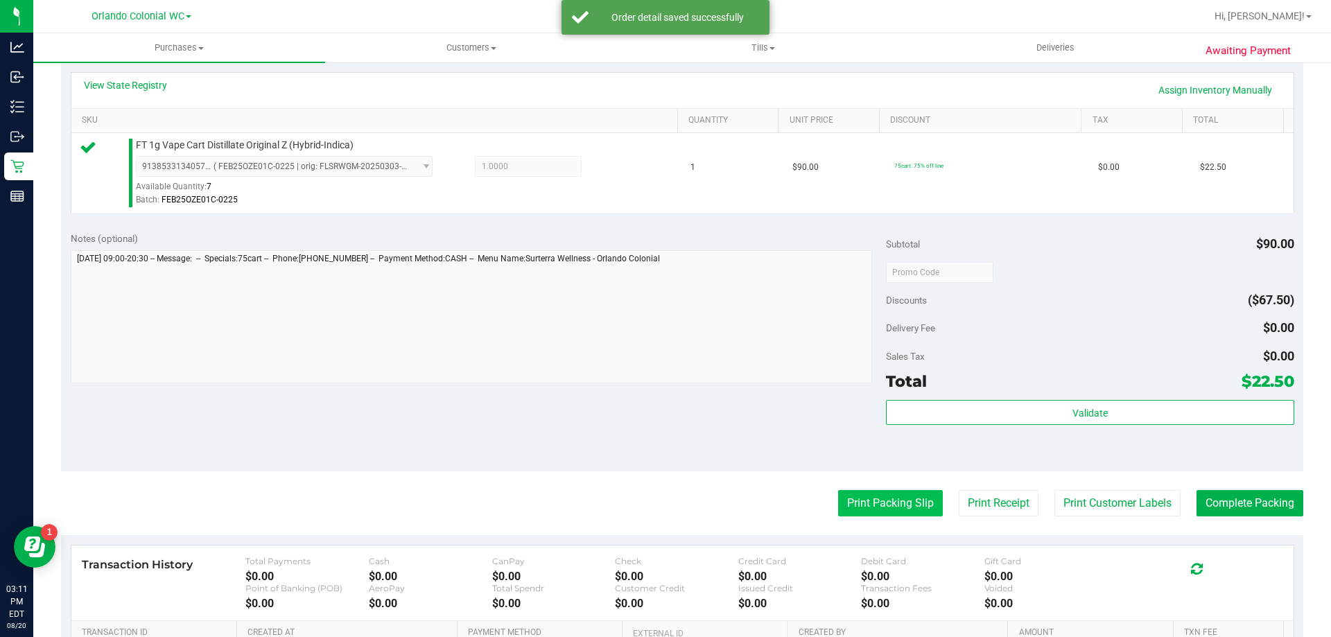
click at [850, 495] on button "Print Packing Slip" at bounding box center [890, 503] width 105 height 26
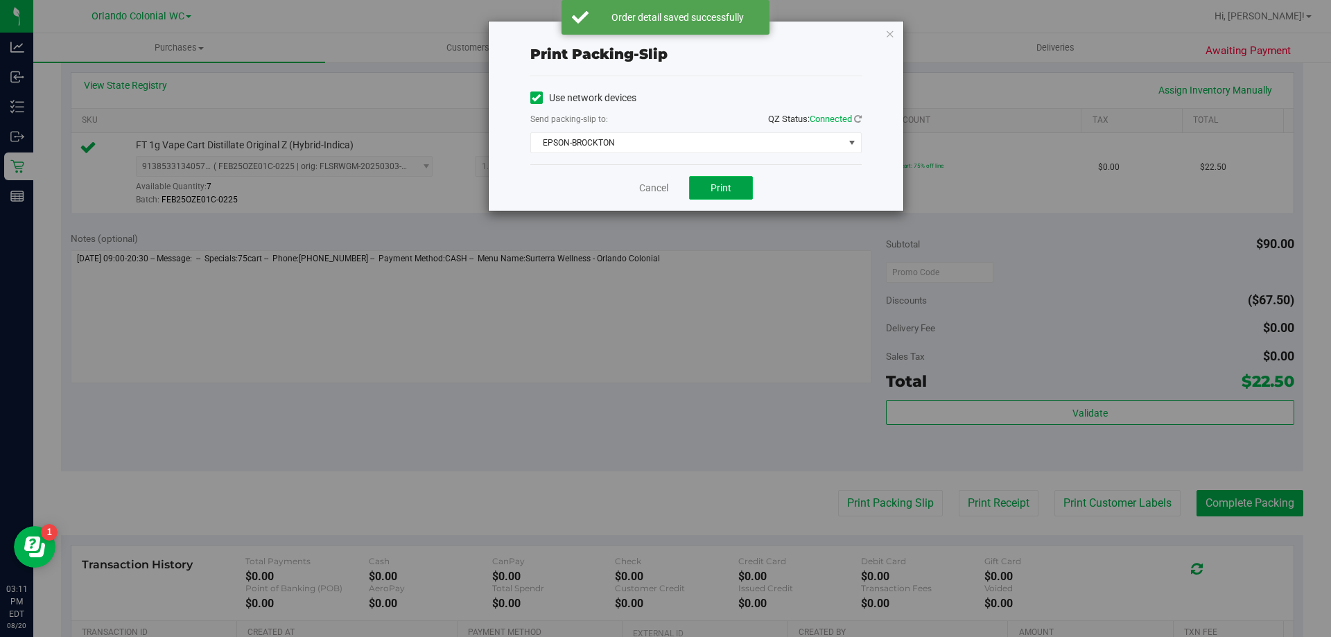
click at [721, 189] on span "Print" at bounding box center [721, 187] width 21 height 11
click at [886, 32] on icon "button" at bounding box center [890, 33] width 10 height 17
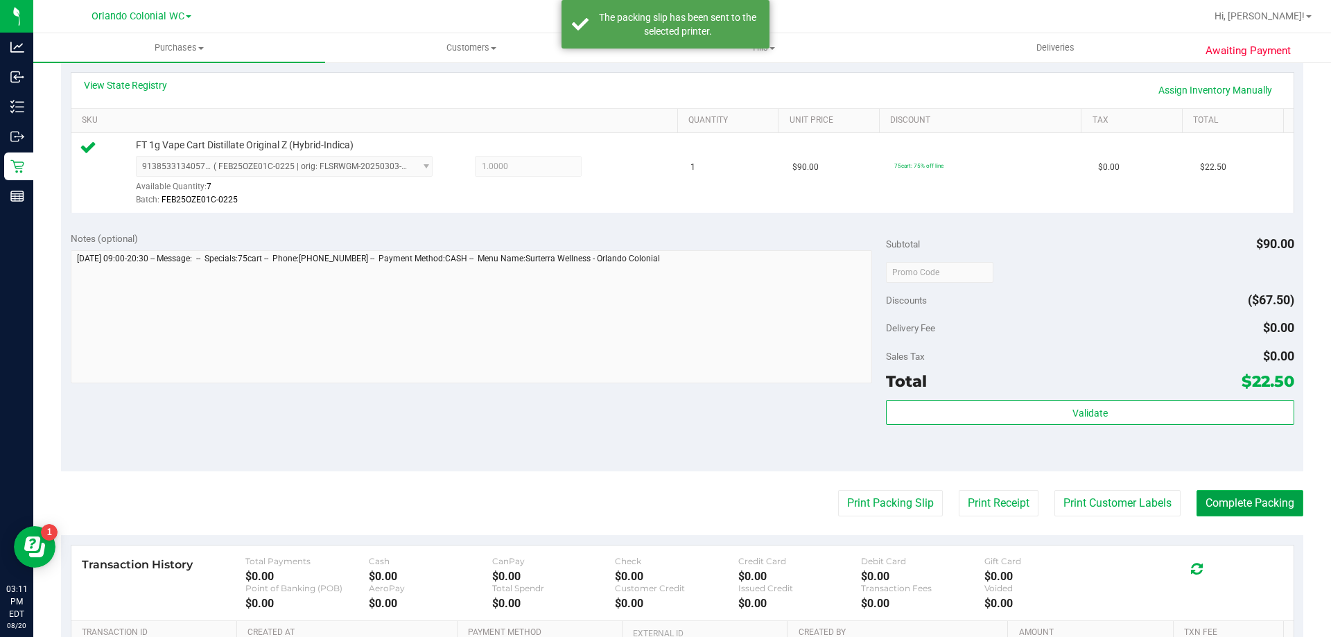
click at [1248, 493] on button "Complete Packing" at bounding box center [1250, 503] width 107 height 26
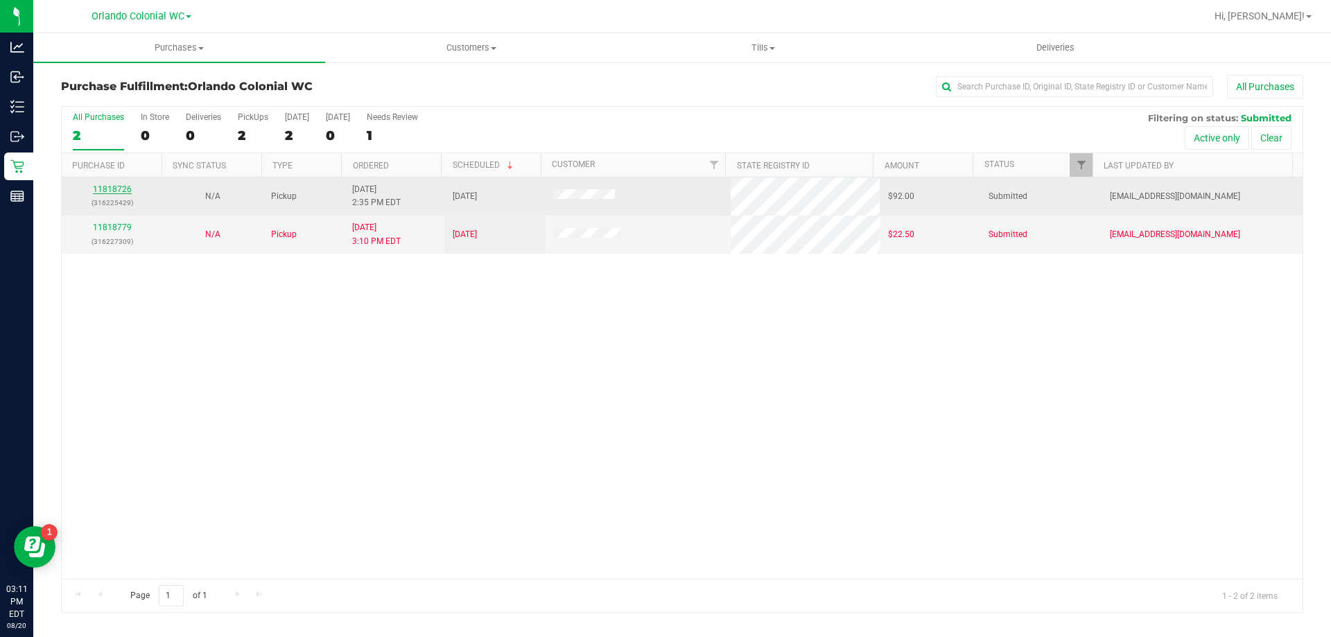
click at [123, 190] on link "11818726" at bounding box center [112, 189] width 39 height 10
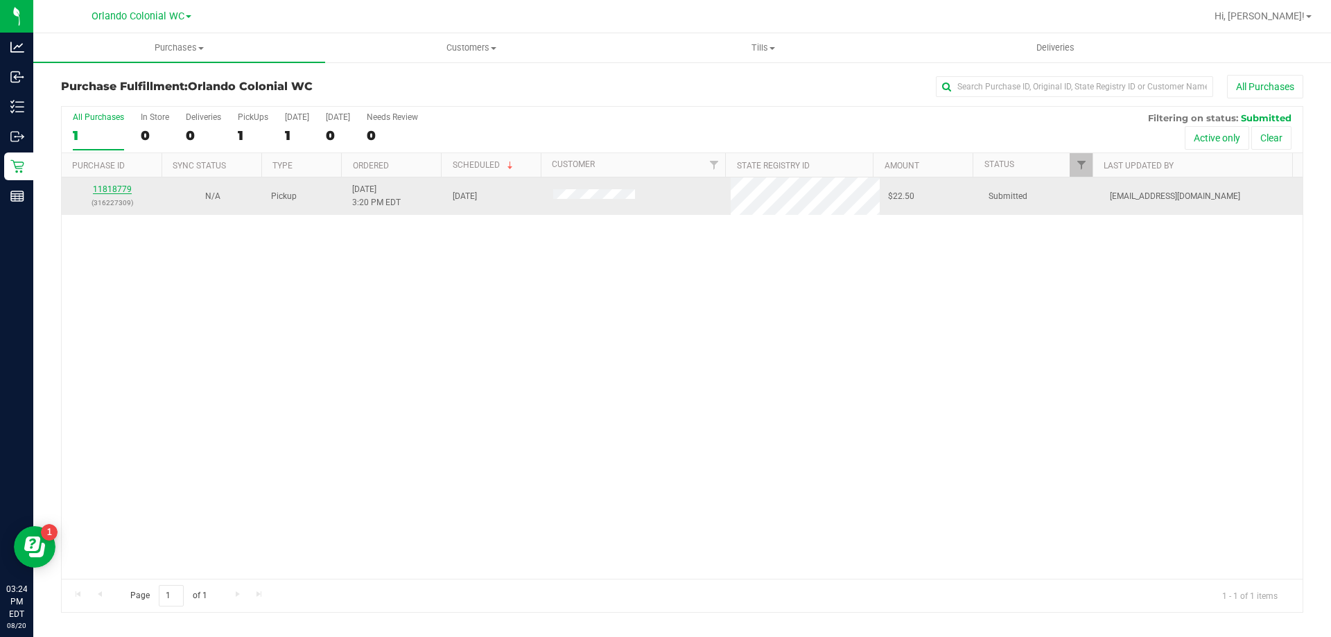
click at [103, 189] on link "11818779" at bounding box center [112, 189] width 39 height 10
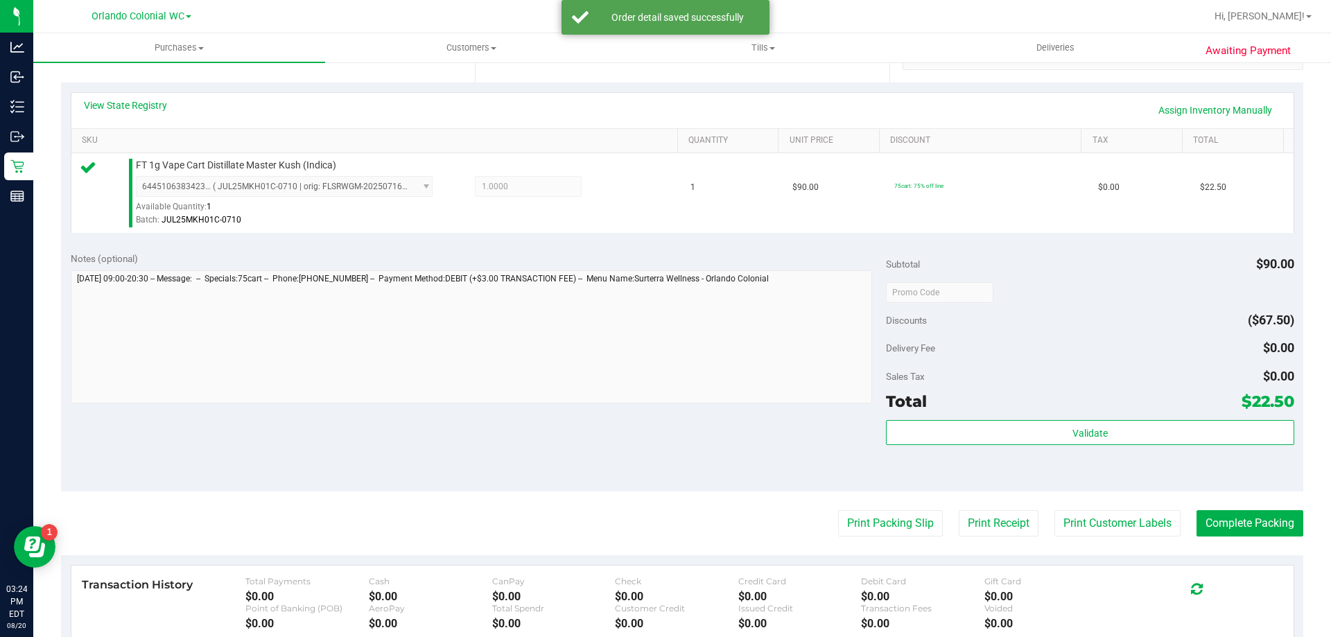
scroll to position [311, 0]
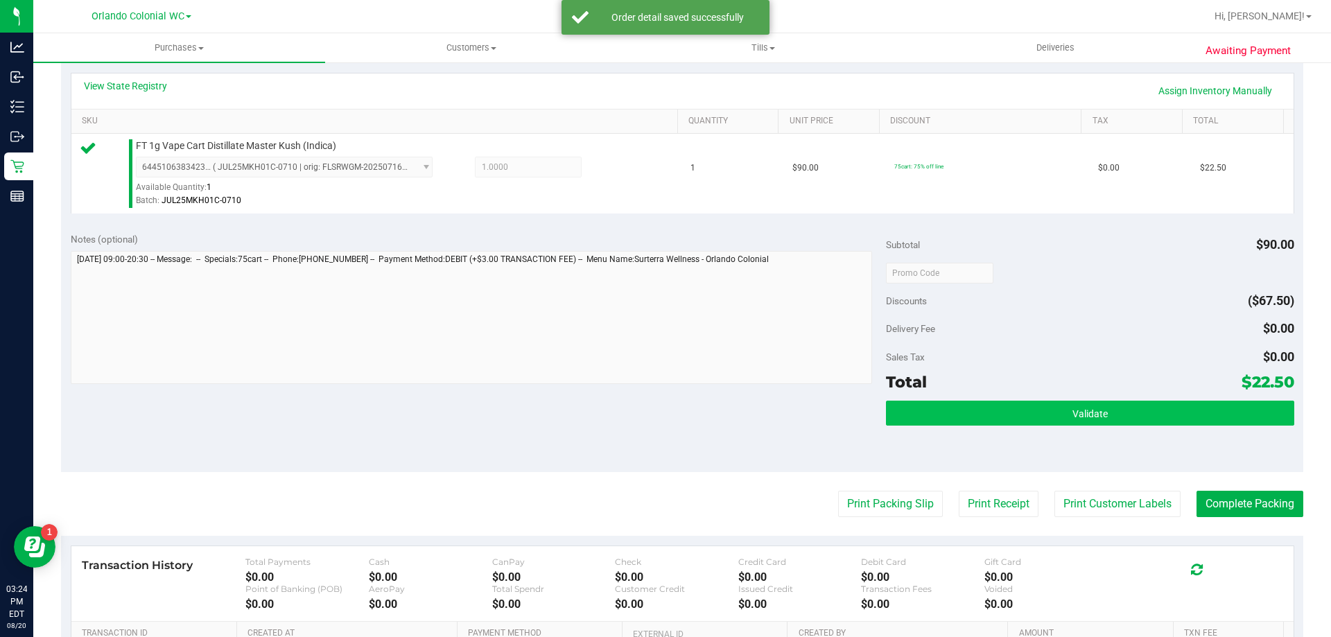
click at [1093, 417] on span "Validate" at bounding box center [1090, 413] width 35 height 11
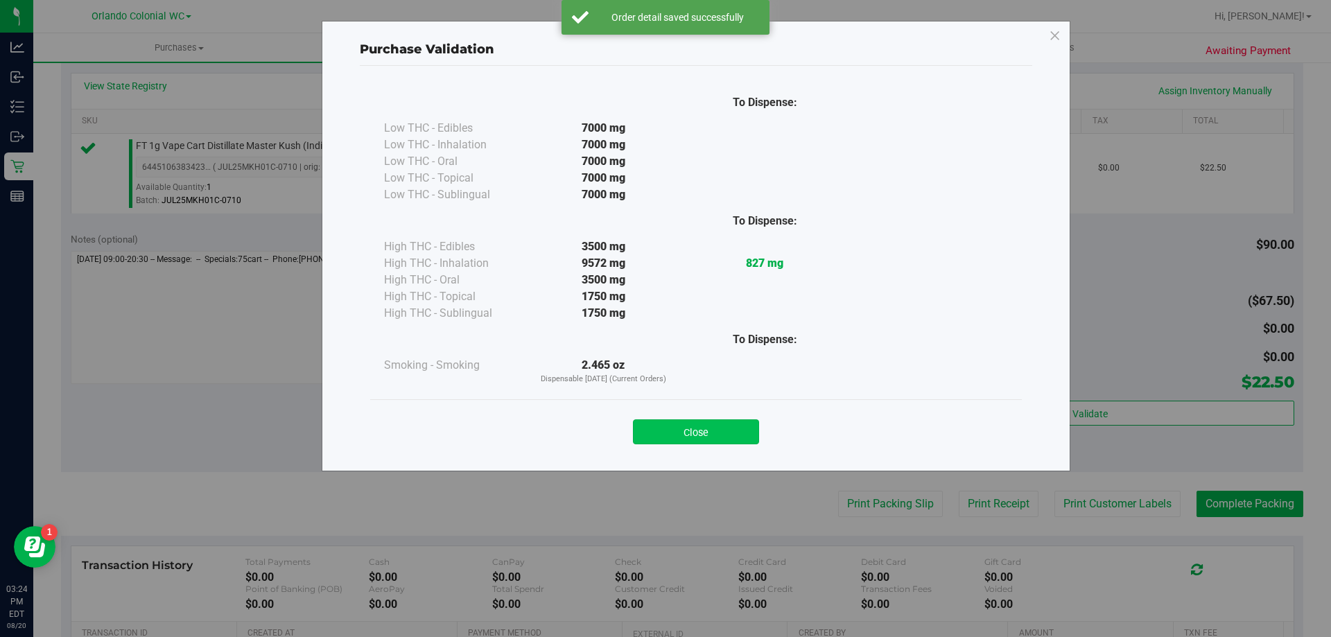
click at [684, 426] on button "Close" at bounding box center [696, 431] width 126 height 25
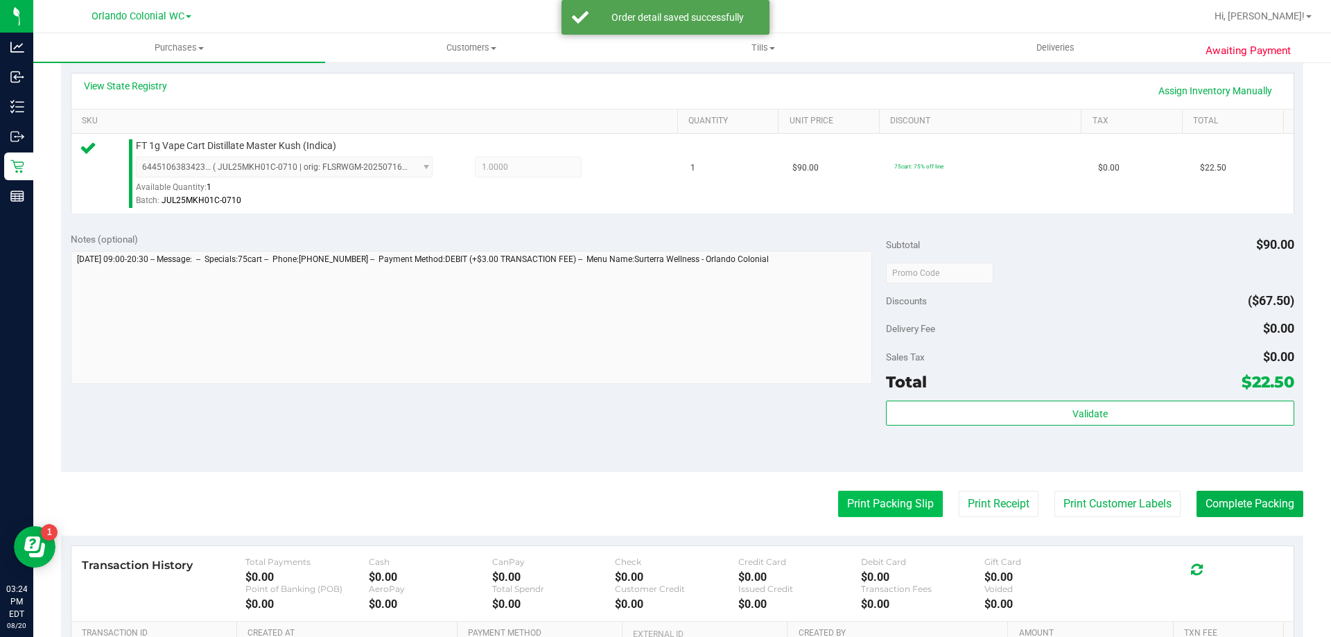
click at [887, 509] on button "Print Packing Slip" at bounding box center [890, 504] width 105 height 26
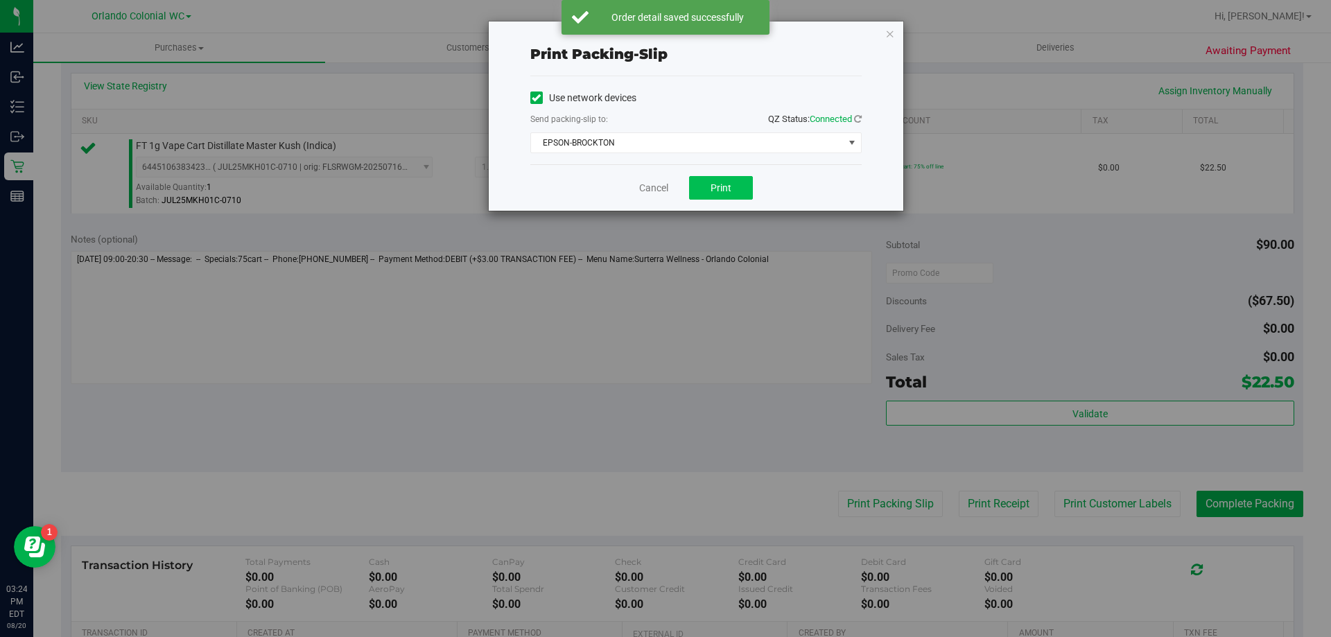
click at [711, 198] on button "Print" at bounding box center [721, 188] width 64 height 24
click at [887, 28] on icon "button" at bounding box center [890, 33] width 10 height 17
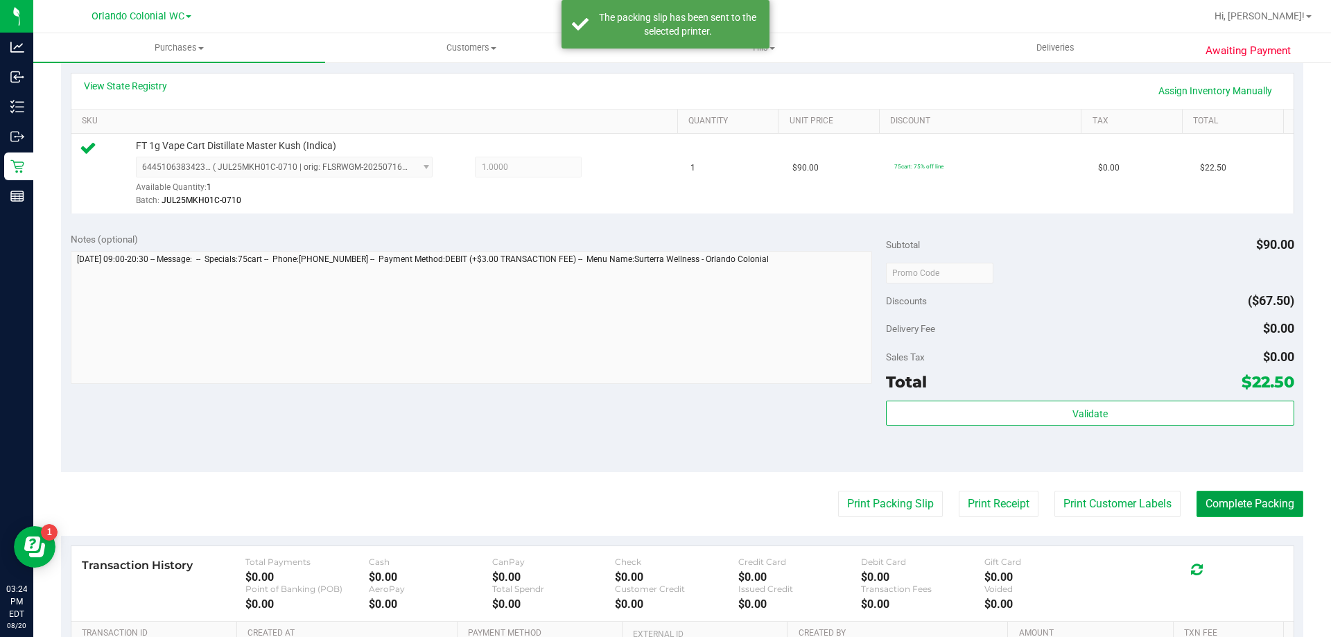
click at [1238, 494] on button "Complete Packing" at bounding box center [1250, 504] width 107 height 26
